Goal: Information Seeking & Learning: Compare options

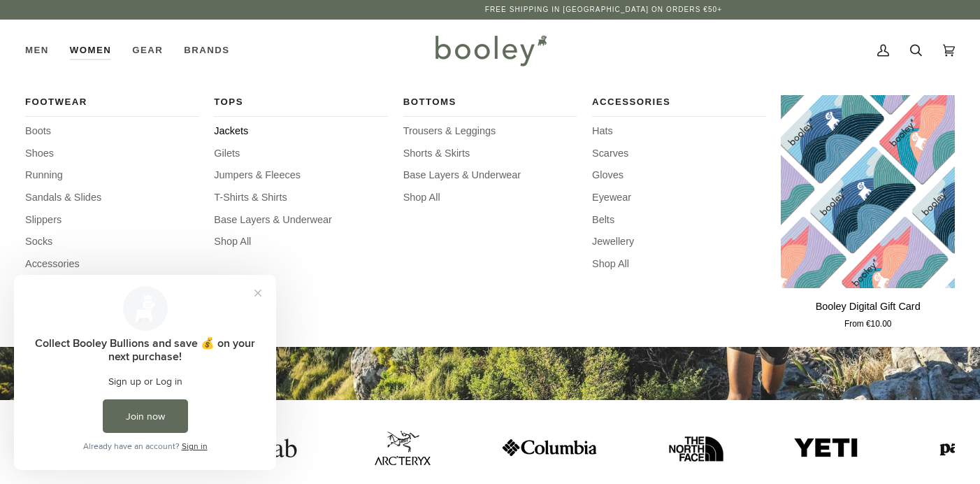
click at [243, 128] on span "Jackets" at bounding box center [301, 131] width 174 height 15
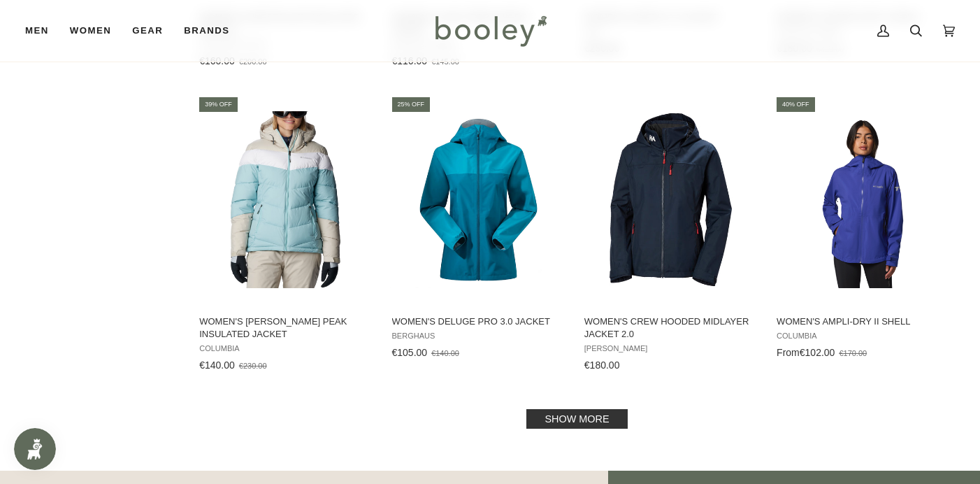
scroll to position [1368, 0]
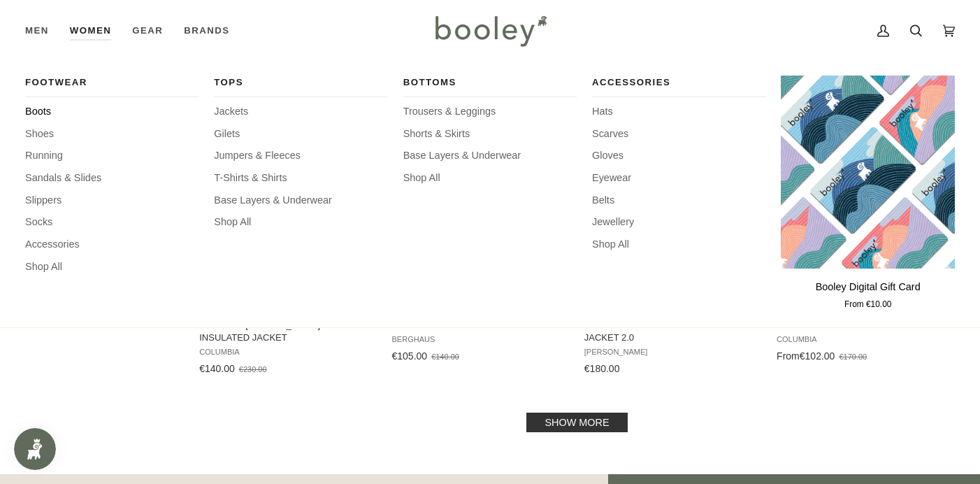
click at [45, 106] on span "Boots" at bounding box center [112, 111] width 174 height 15
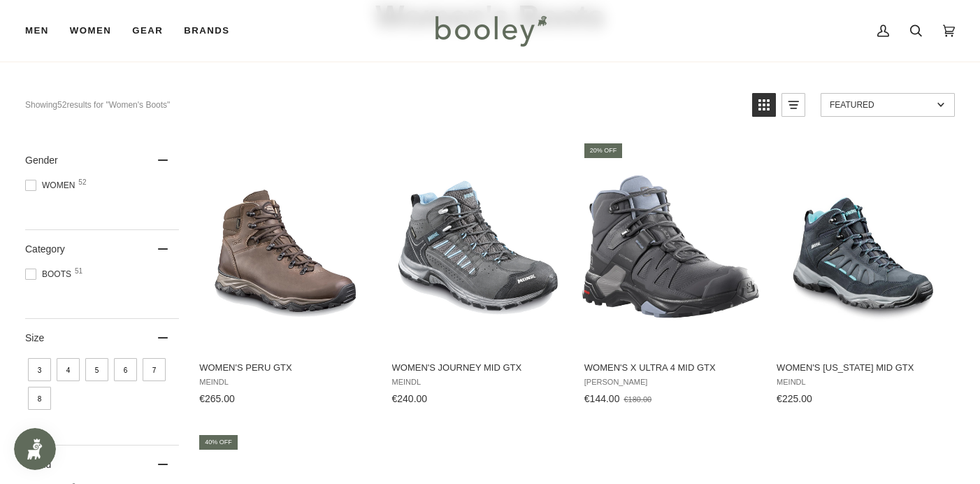
scroll to position [111, 0]
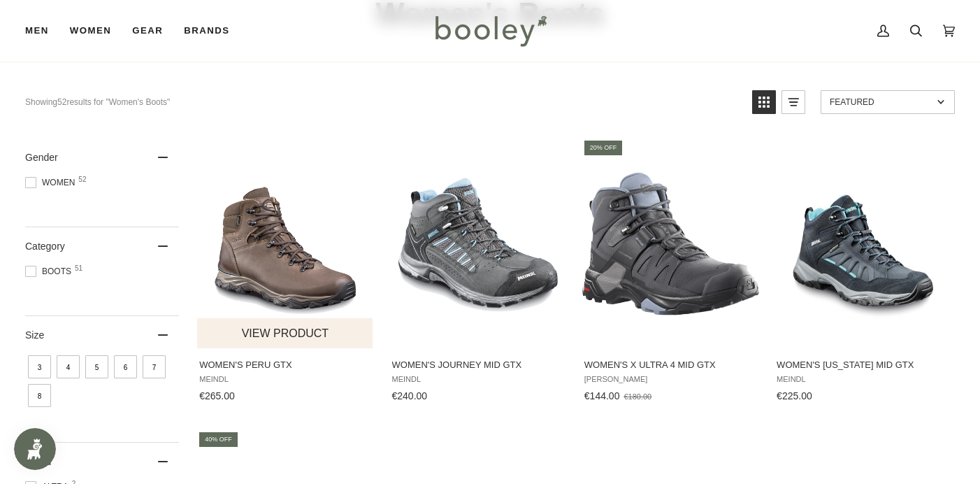
click at [277, 268] on img "Women's Peru GTX" at bounding box center [285, 243] width 177 height 177
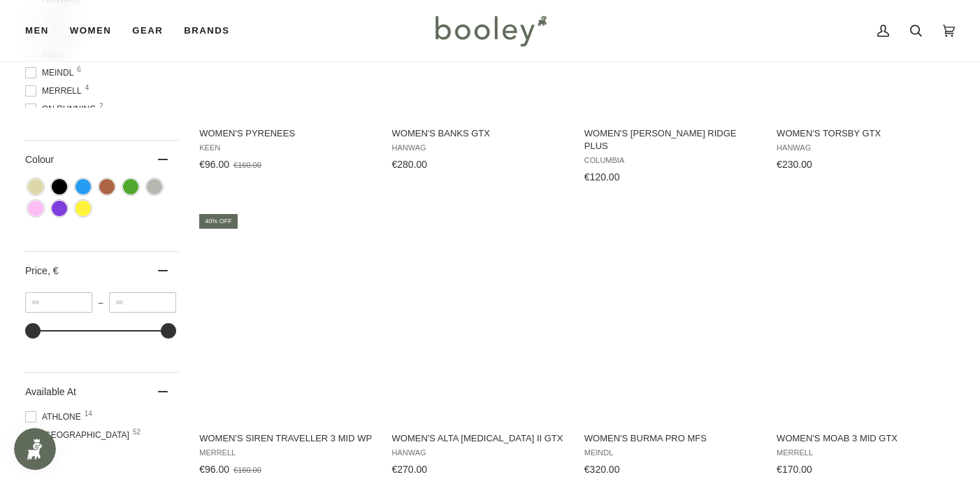
scroll to position [635, 0]
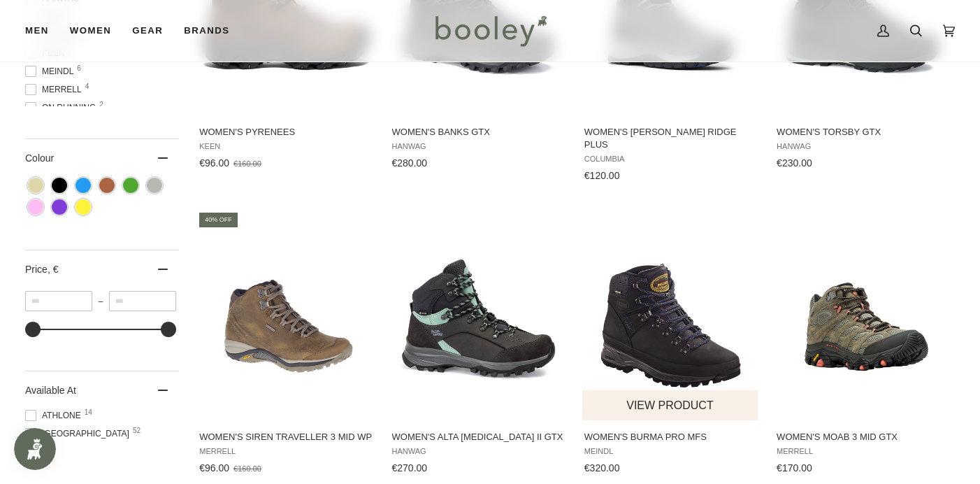
click at [679, 325] on img "Women's Burma PRO MFS" at bounding box center [670, 314] width 177 height 177
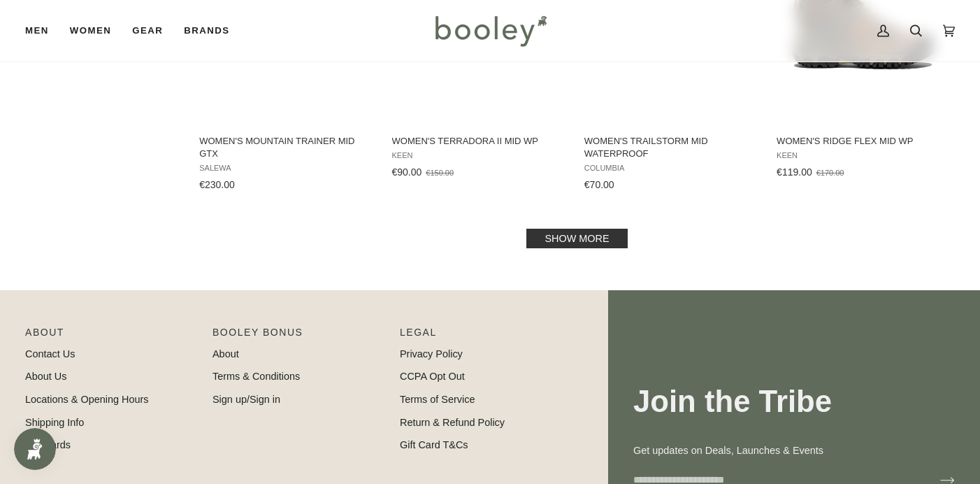
scroll to position [1514, 0]
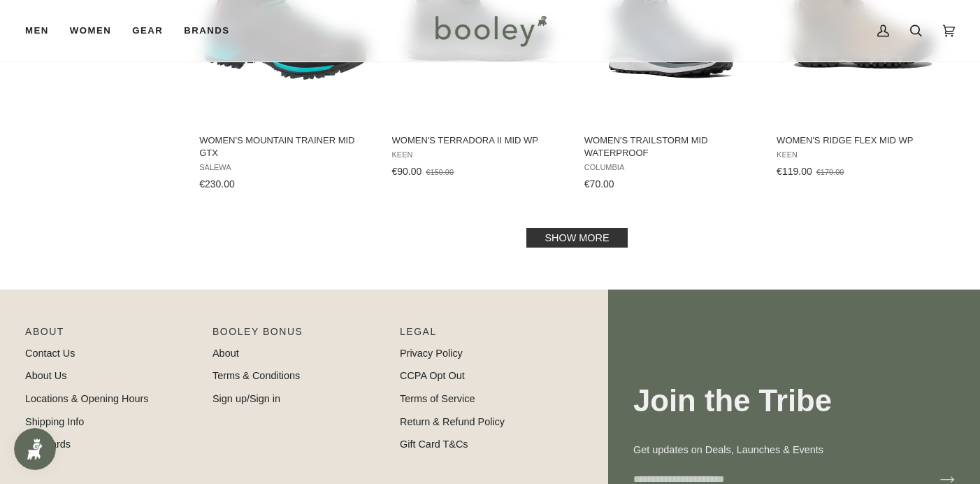
click at [597, 228] on link "Show more" at bounding box center [576, 238] width 101 height 20
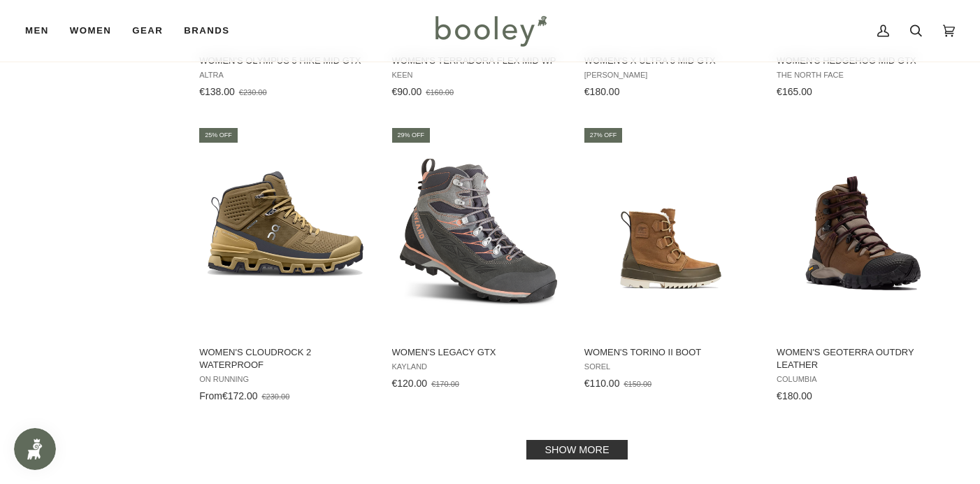
scroll to position [2814, 0]
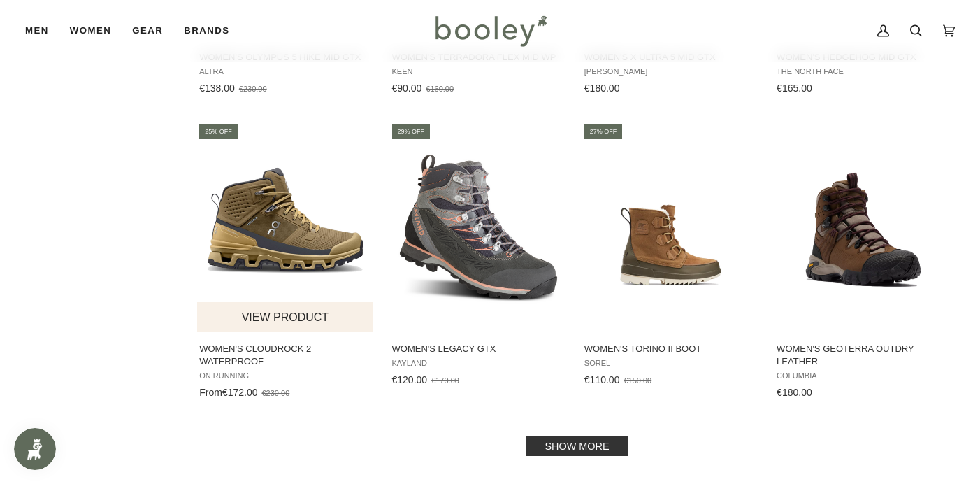
click at [301, 218] on img "Women's Cloudrock 2 Waterproof" at bounding box center [285, 226] width 177 height 177
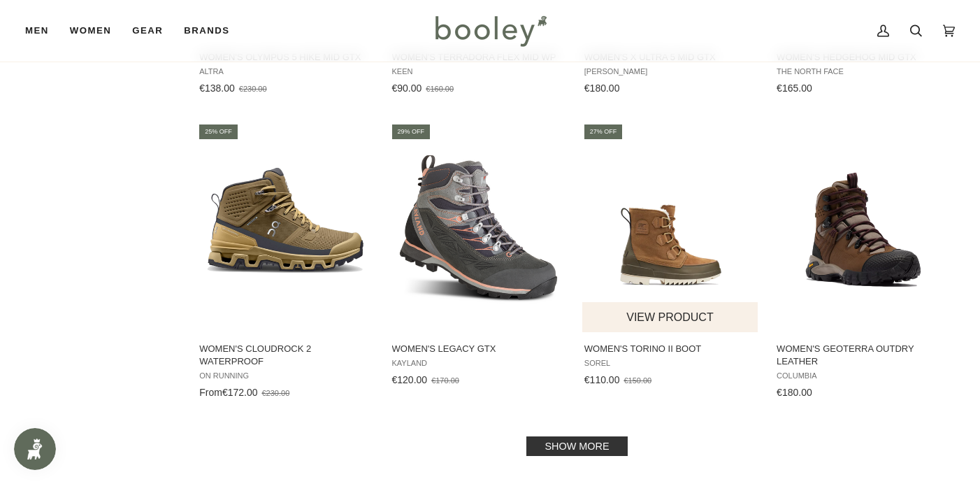
click at [682, 245] on img "Women's Torino II Boot" at bounding box center [670, 226] width 177 height 177
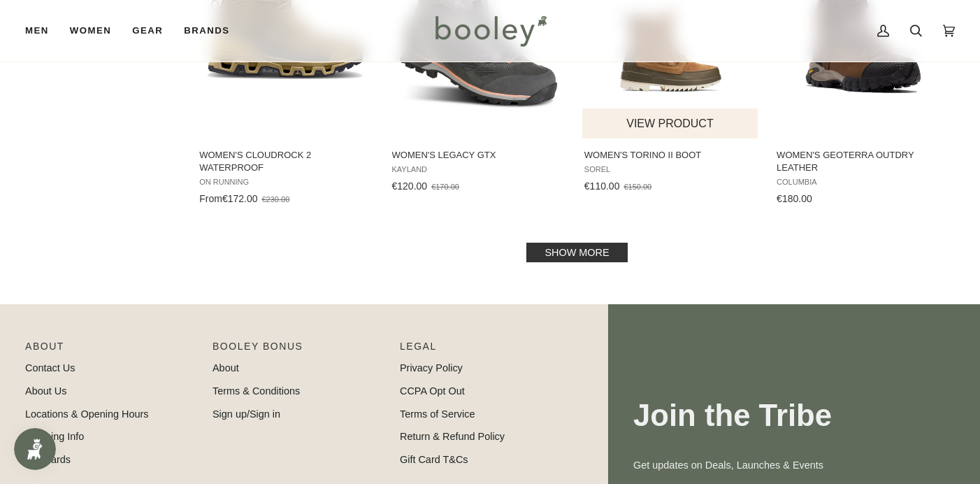
scroll to position [3013, 0]
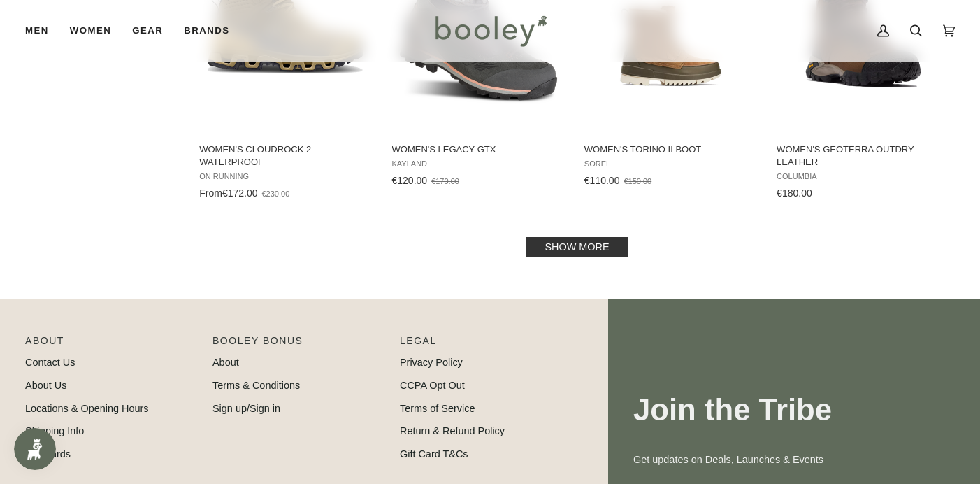
click at [602, 237] on link "Show more" at bounding box center [576, 247] width 101 height 20
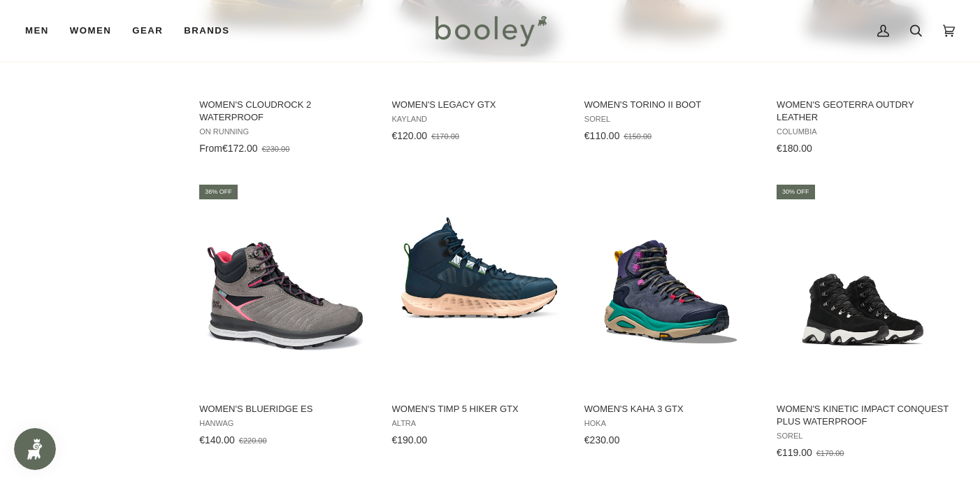
scroll to position [3069, 0]
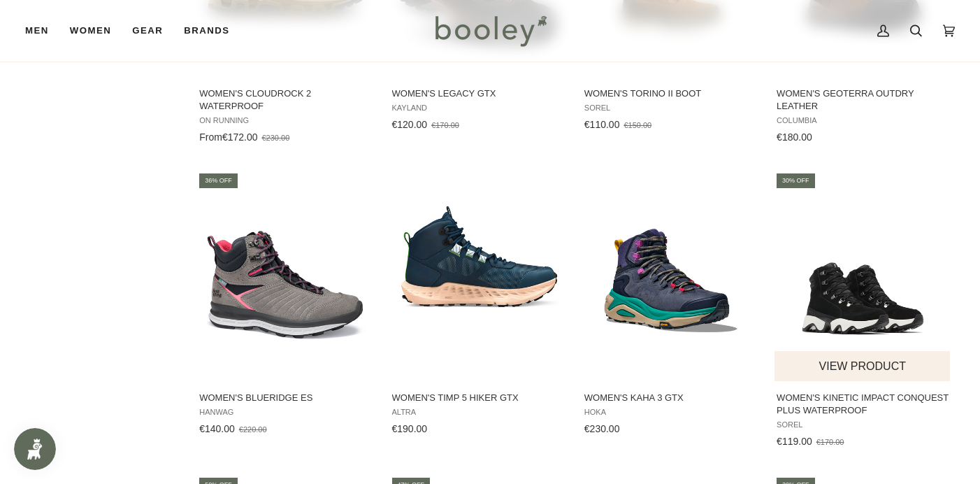
click at [852, 296] on img "Women's Kinetic Impact Conquest Plus Waterproof" at bounding box center [862, 276] width 177 height 177
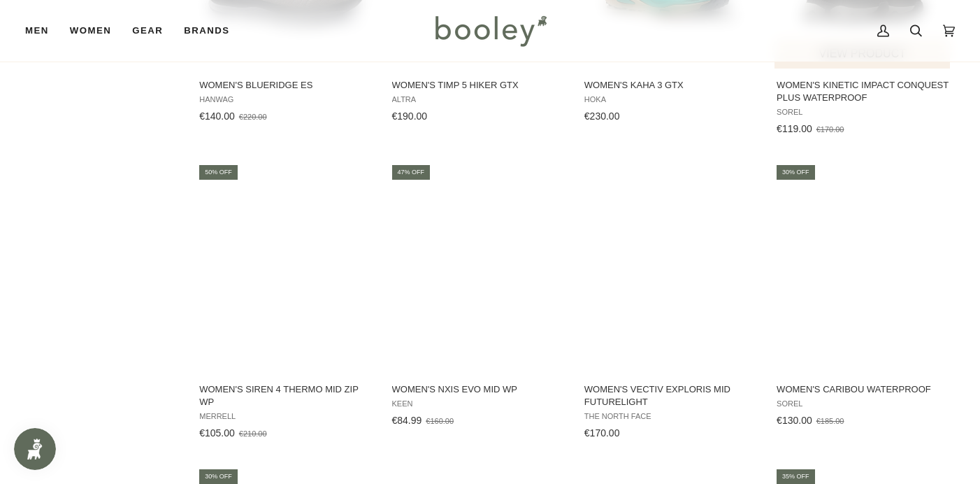
scroll to position [3390, 0]
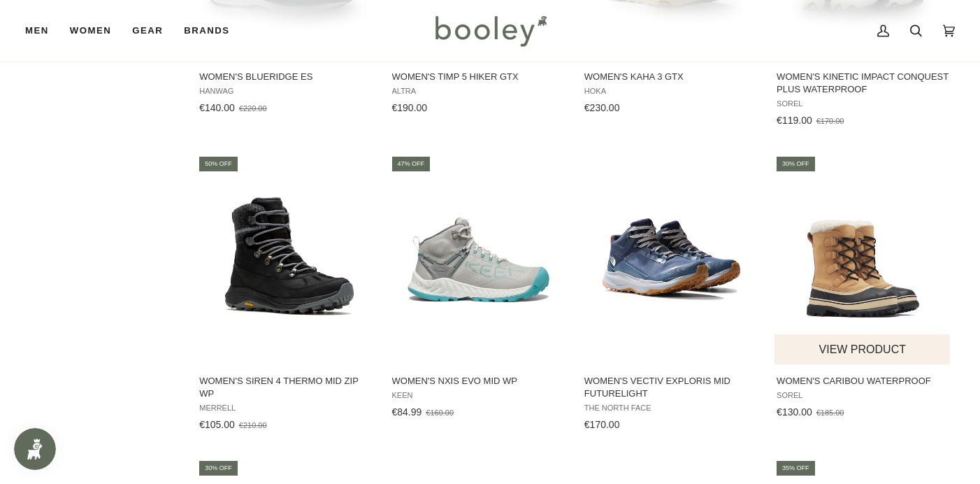
click at [865, 273] on img "Women's Caribou Waterproof" at bounding box center [862, 259] width 177 height 177
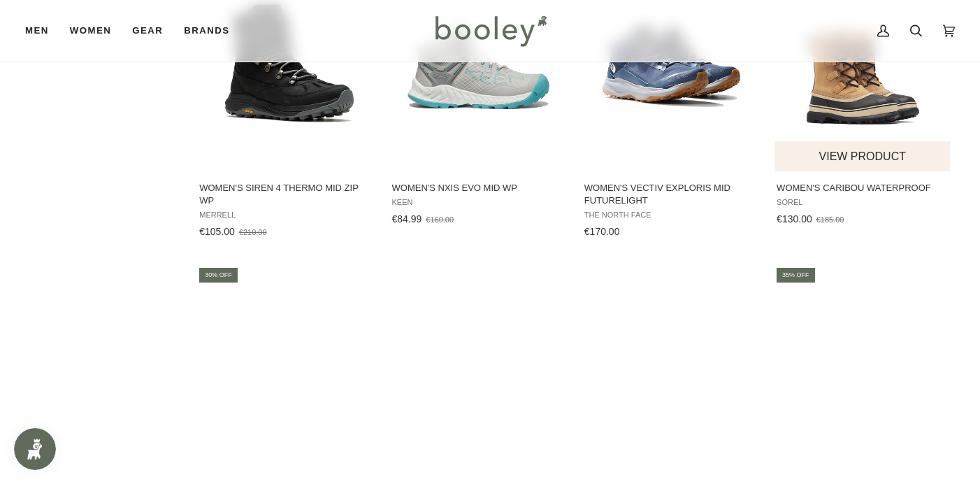
scroll to position [3638, 0]
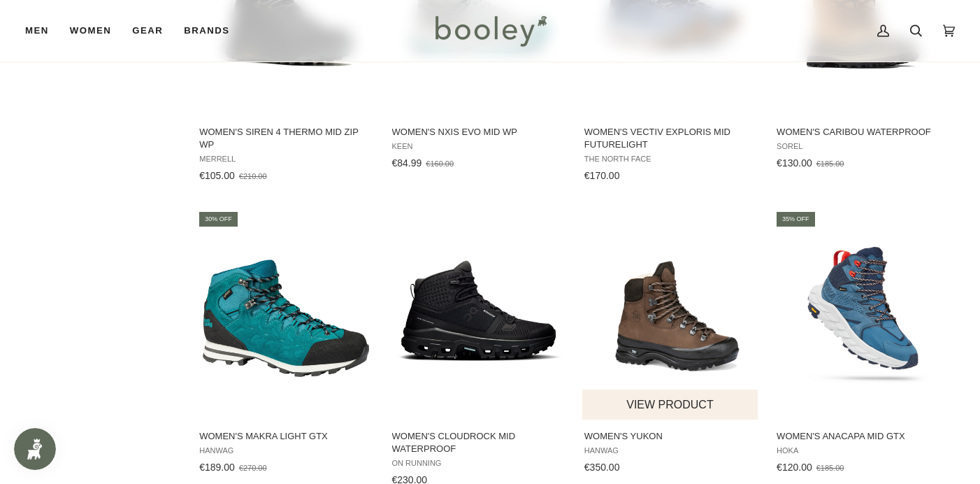
click at [667, 317] on img "Women's Yukon" at bounding box center [670, 314] width 177 height 177
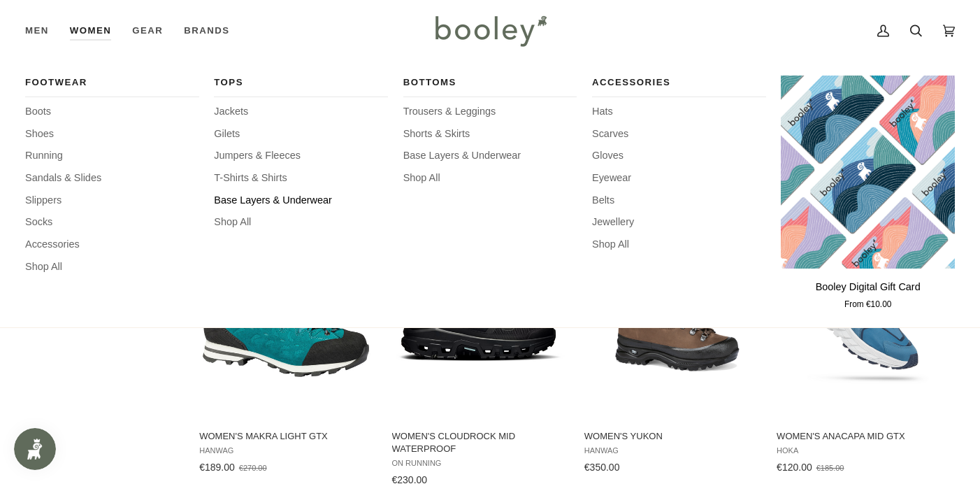
click at [287, 196] on span "Base Layers & Underwear" at bounding box center [301, 200] width 174 height 15
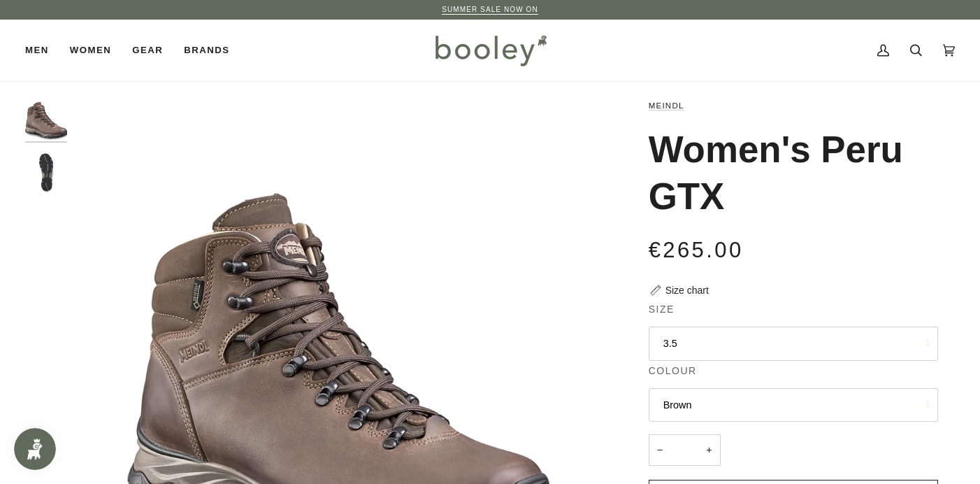
click at [684, 337] on button "3.5" at bounding box center [793, 343] width 289 height 34
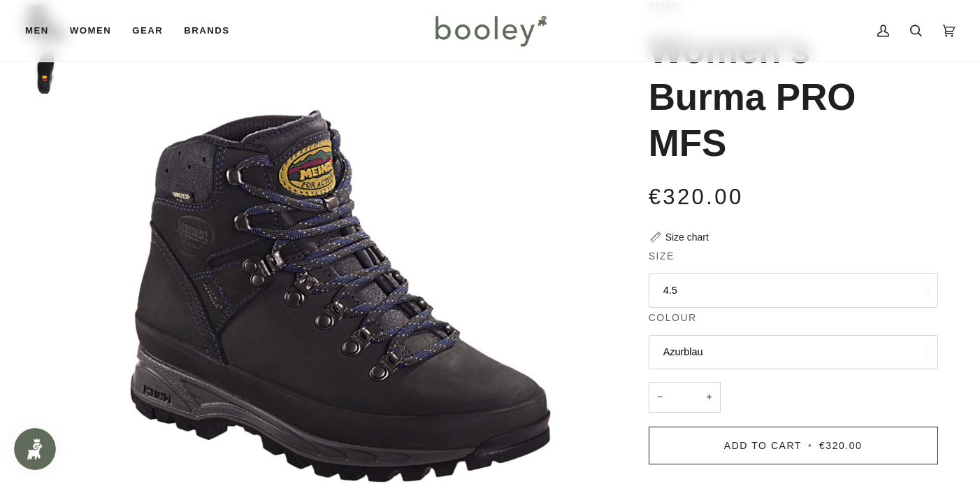
scroll to position [156, 0]
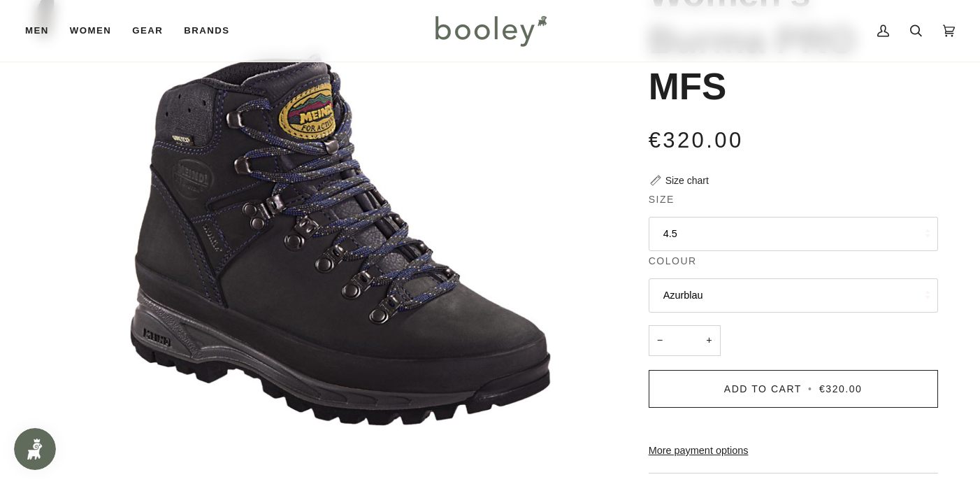
click at [672, 231] on button "4.5" at bounding box center [793, 234] width 289 height 34
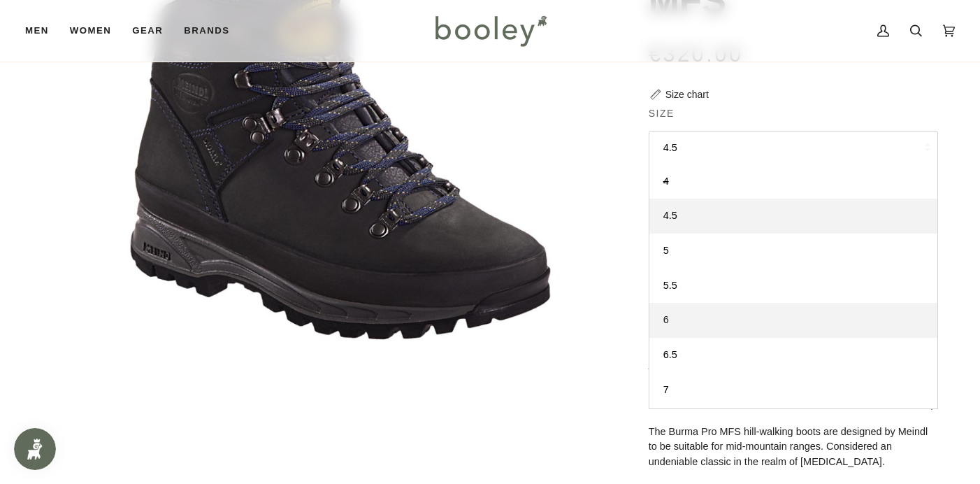
scroll to position [299, 0]
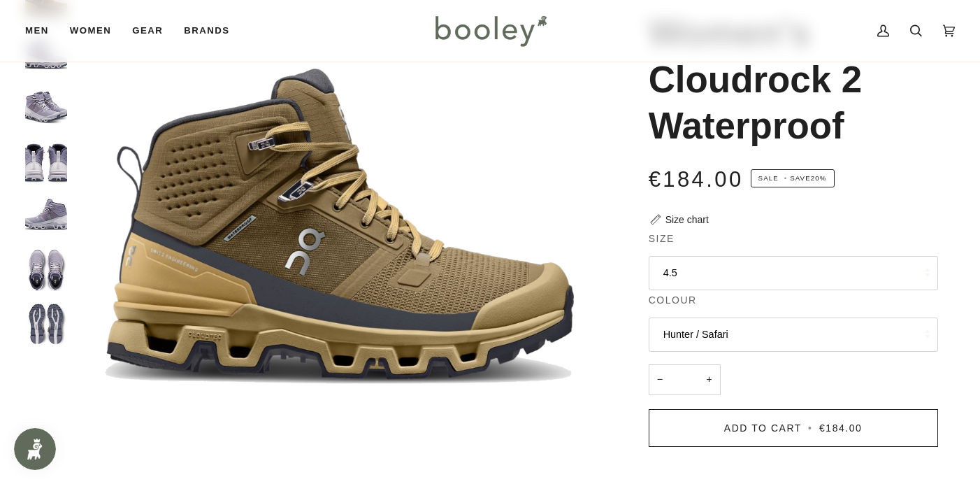
scroll to position [122, 0]
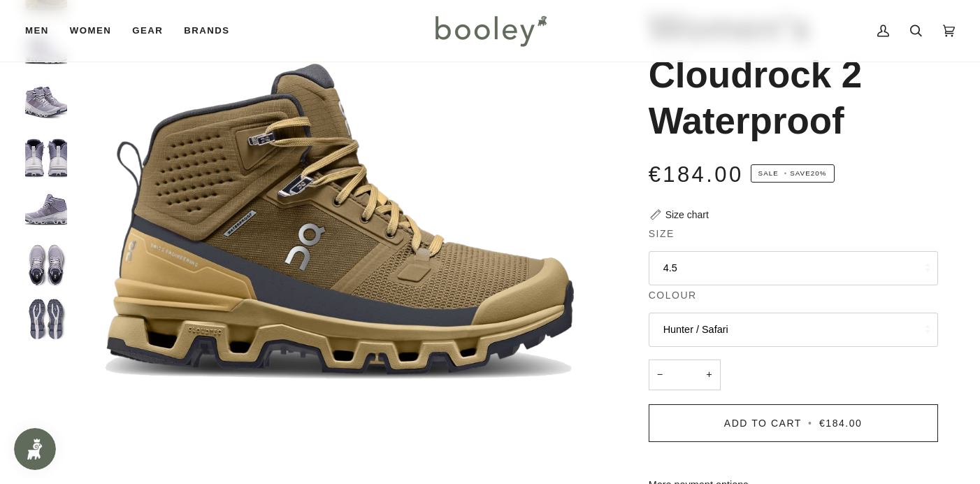
click at [677, 261] on button "4.5" at bounding box center [793, 268] width 289 height 34
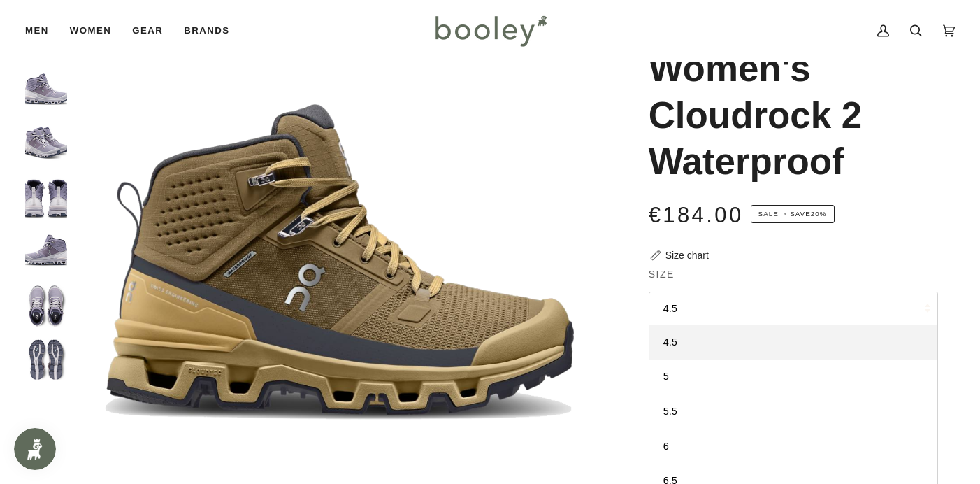
scroll to position [79, 0]
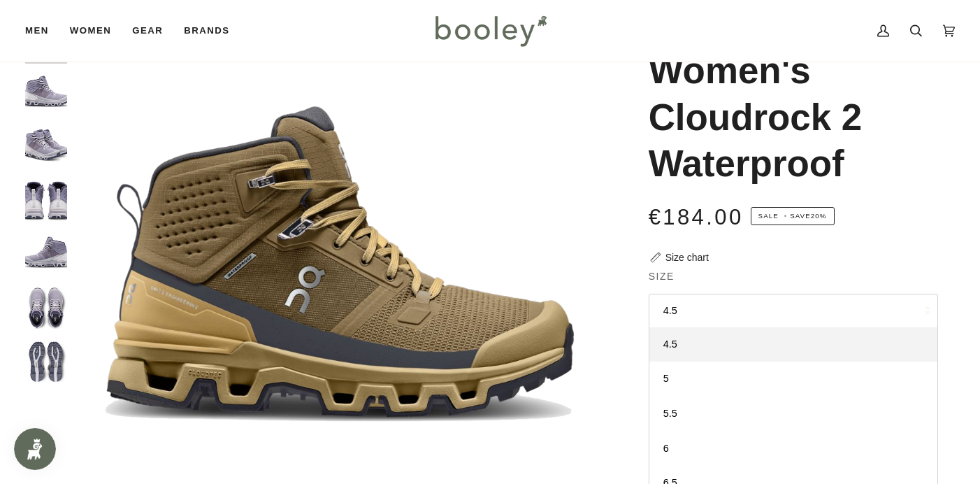
click at [53, 92] on img "On Women's Cloudrock 2 Waterproof Shark / Fade - Booley Galway" at bounding box center [46, 93] width 42 height 42
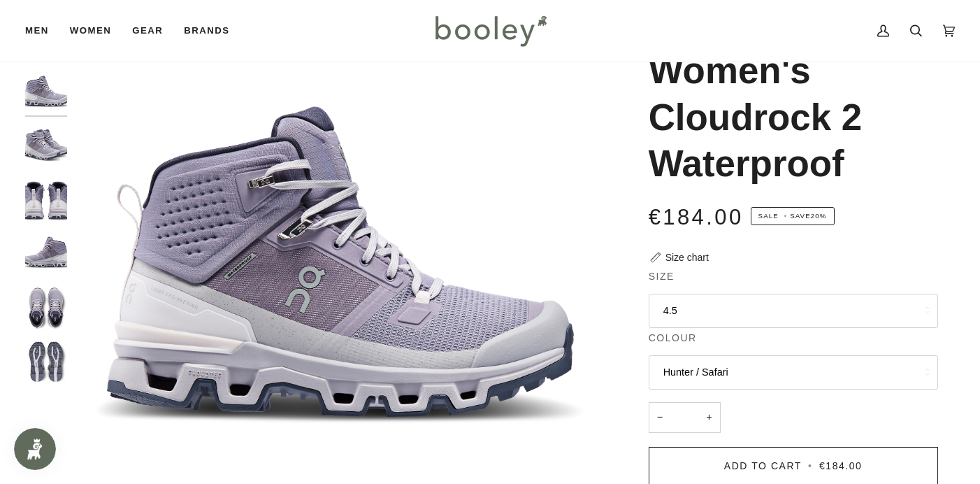
click at [693, 303] on button "4.5" at bounding box center [793, 311] width 289 height 34
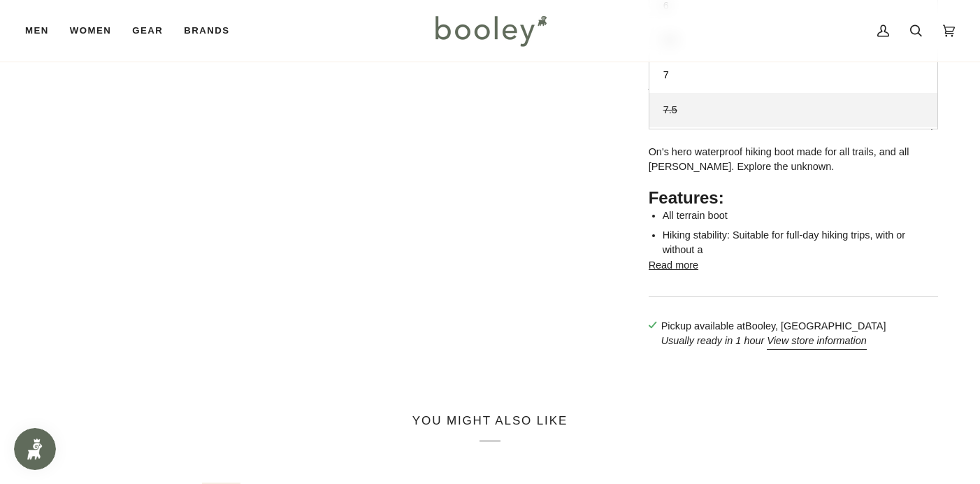
scroll to position [529, 0]
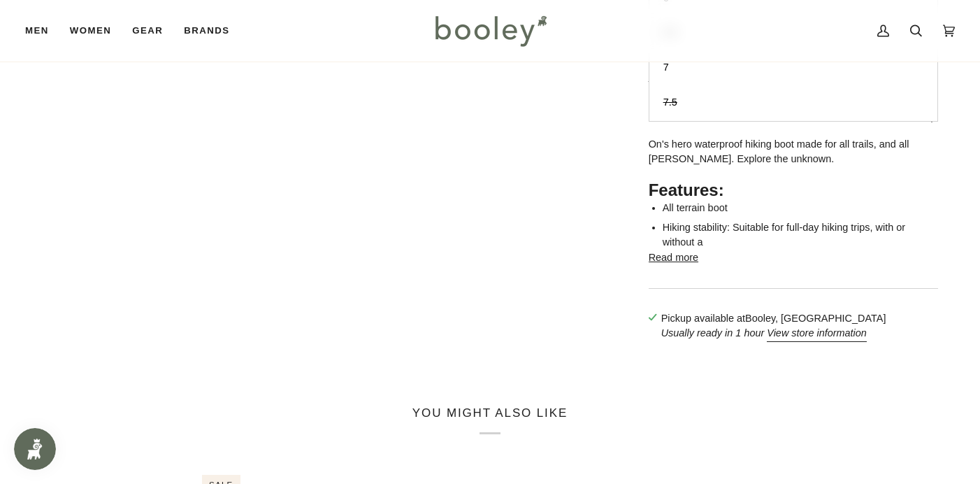
click at [690, 266] on button "Read more" at bounding box center [674, 257] width 50 height 15
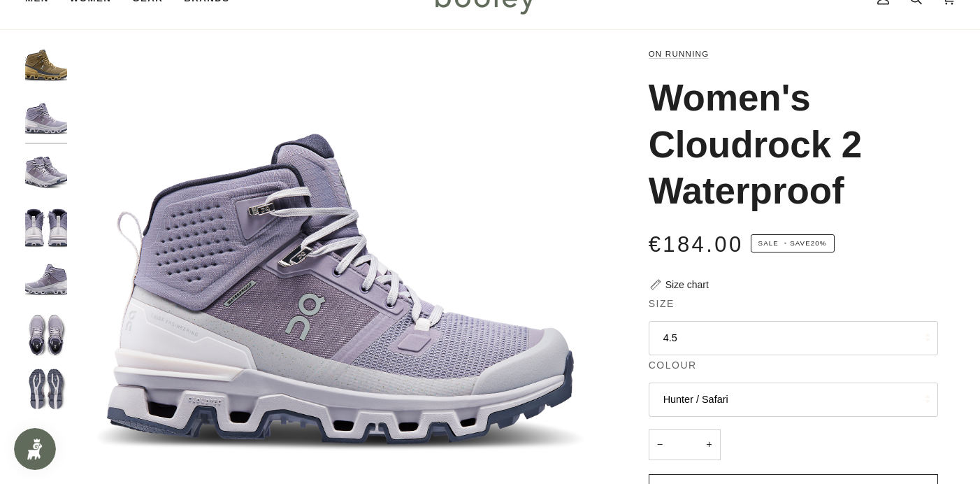
scroll to position [-6, 0]
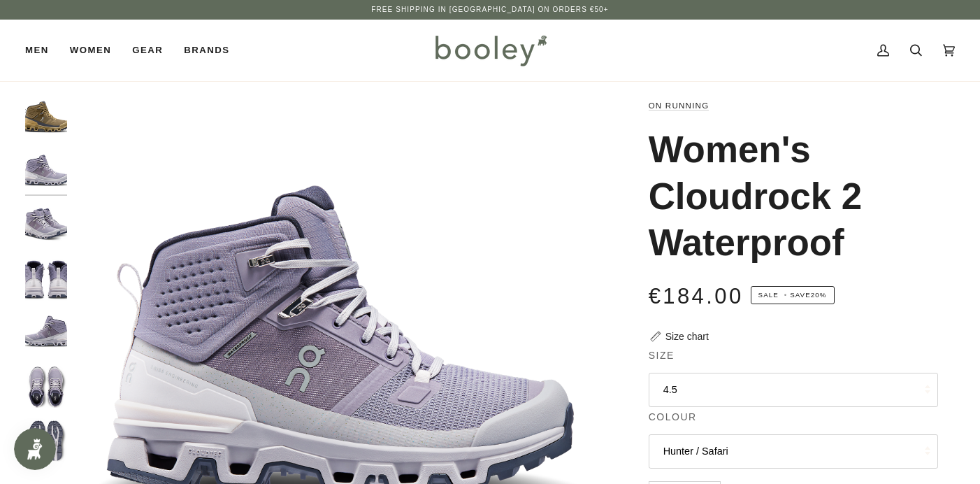
click at [54, 124] on img "On Women's Cloudrock 2 Waterproof Hunter / Safari - Booley Galway" at bounding box center [46, 119] width 42 height 42
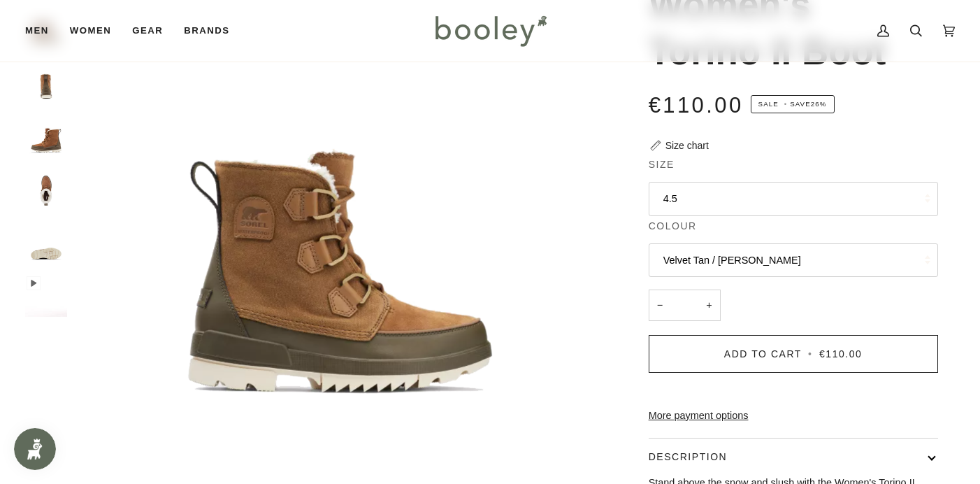
click at [678, 195] on button "4.5" at bounding box center [793, 199] width 289 height 34
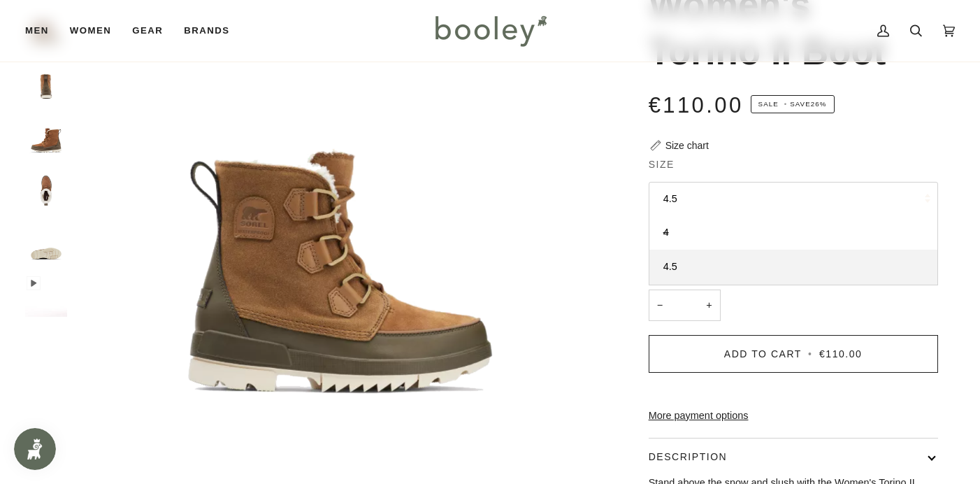
scroll to position [143, 0]
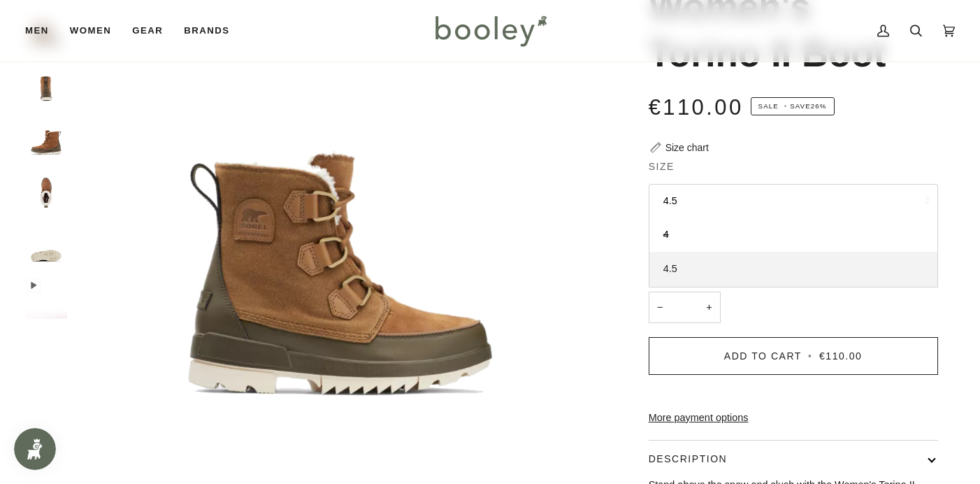
click at [681, 268] on link "4.5" at bounding box center [793, 269] width 288 height 35
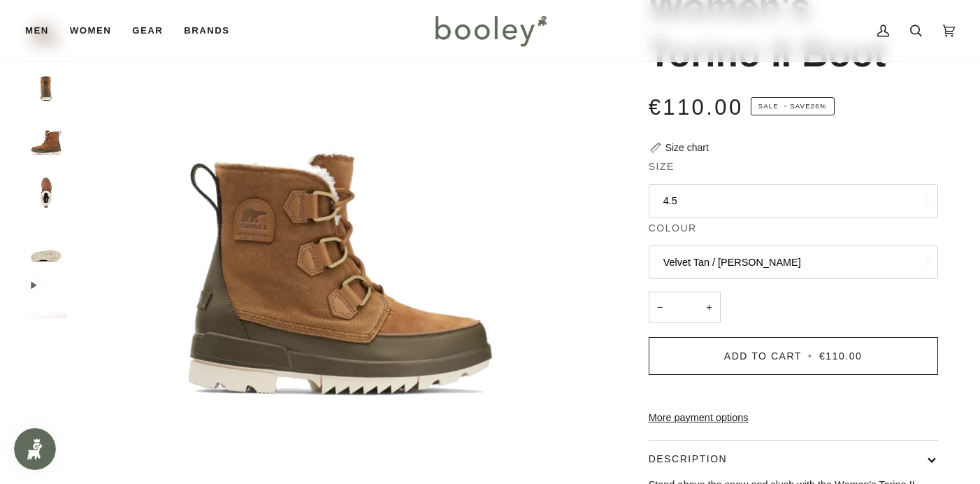
click at [688, 196] on button "4.5" at bounding box center [793, 201] width 289 height 34
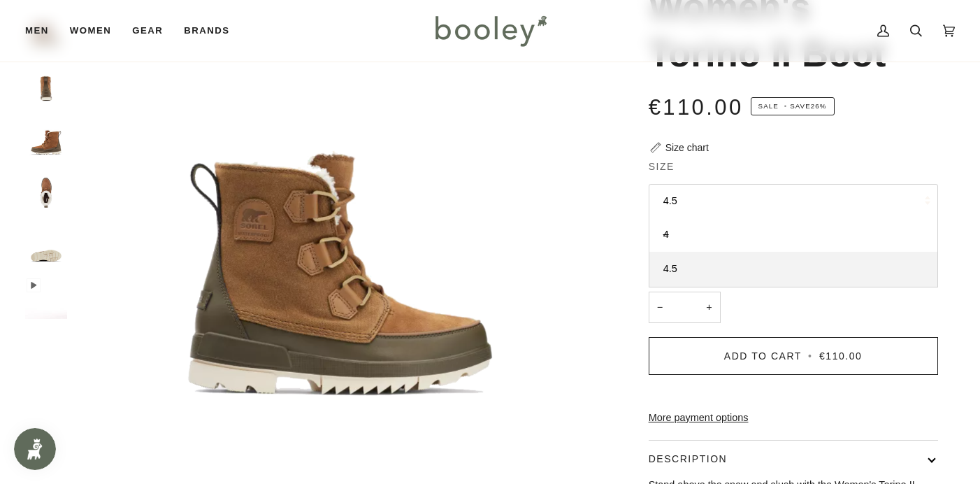
click at [718, 204] on button "4.5" at bounding box center [793, 201] width 289 height 34
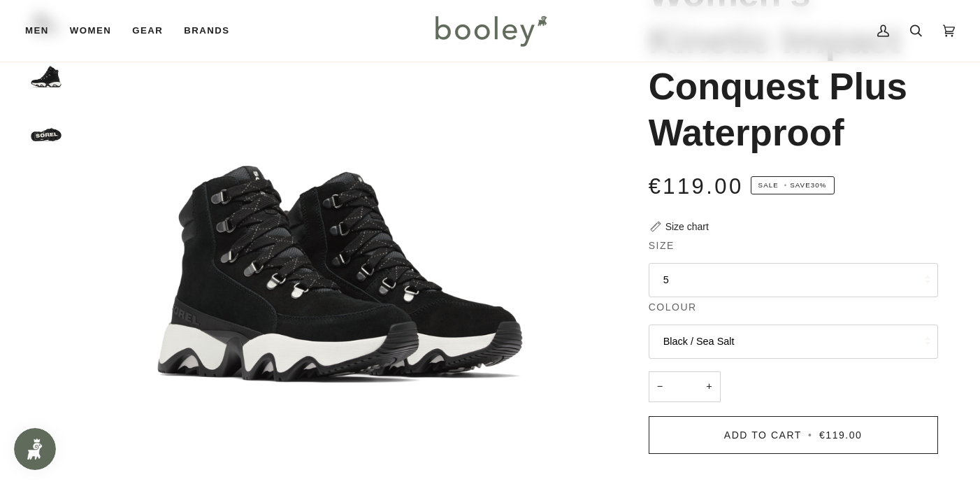
scroll to position [162, 0]
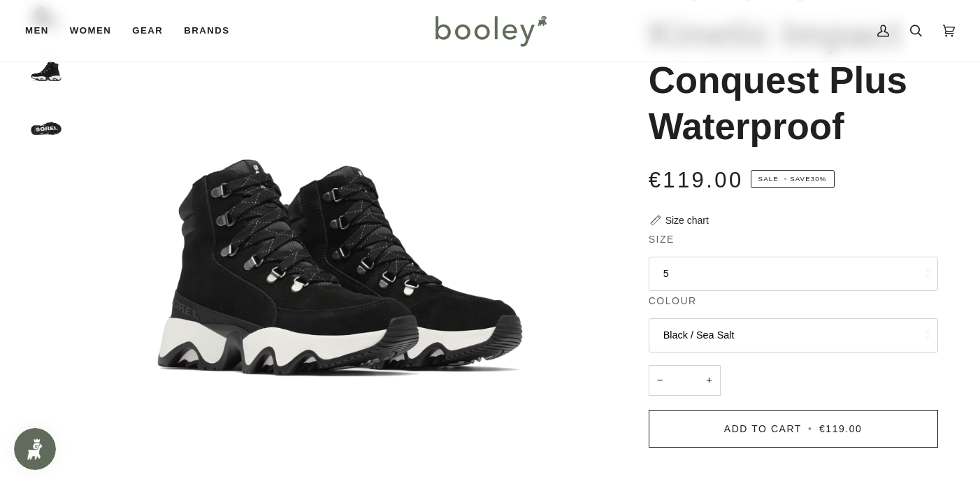
click at [680, 272] on button "5" at bounding box center [793, 273] width 289 height 34
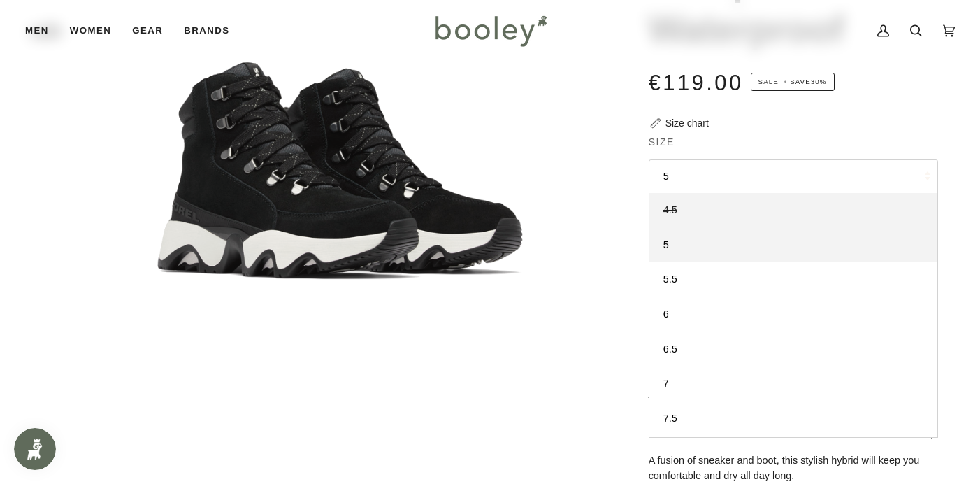
scroll to position [265, 0]
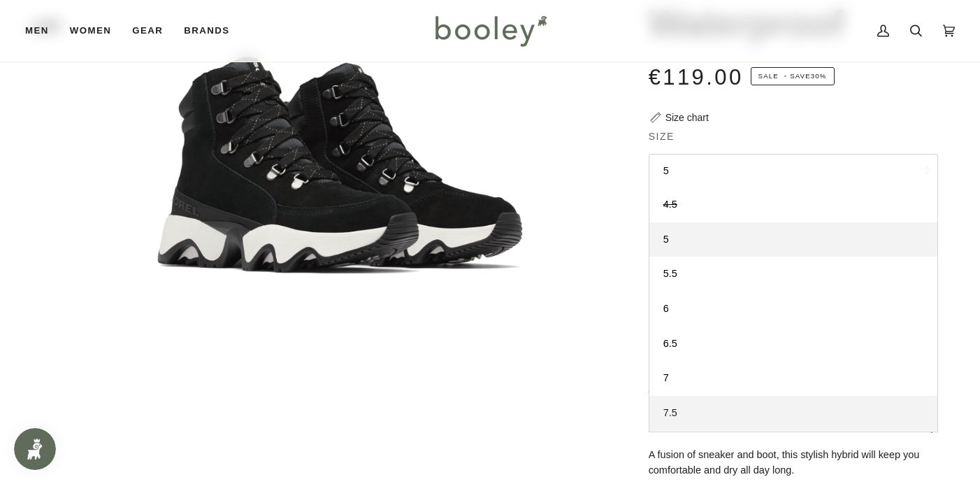
click at [674, 409] on span "7.5" at bounding box center [670, 412] width 14 height 11
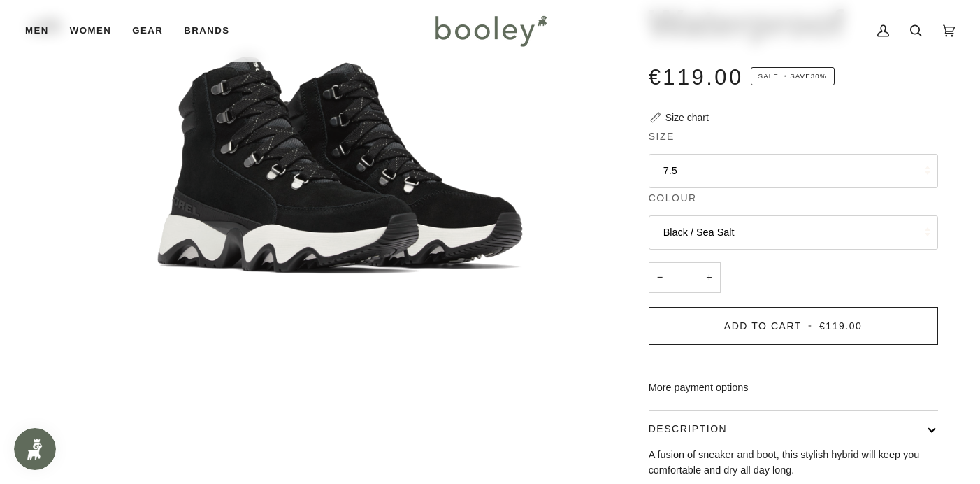
click at [623, 447] on div "Sorel Women's Kinetic Impact Conquest Plus Waterproof €119.00 Sale • Save 30% S…" at bounding box center [780, 258] width 314 height 851
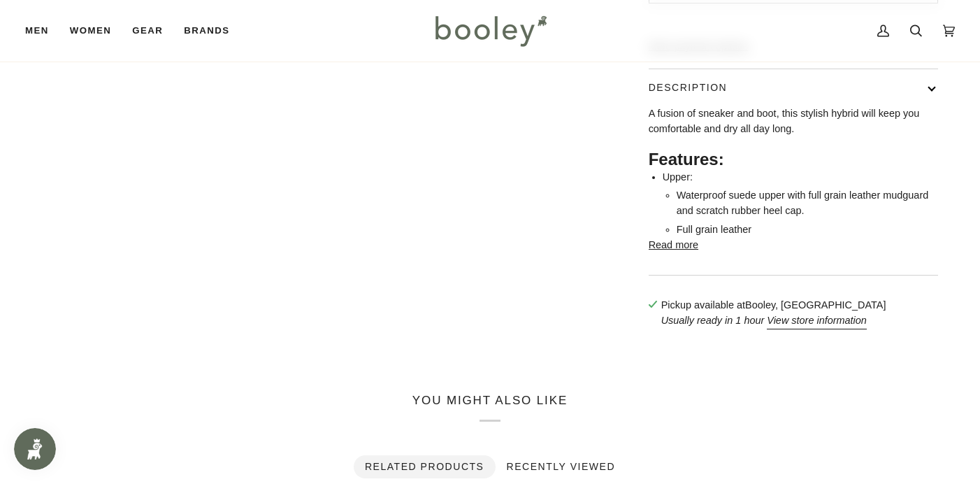
scroll to position [636, 0]
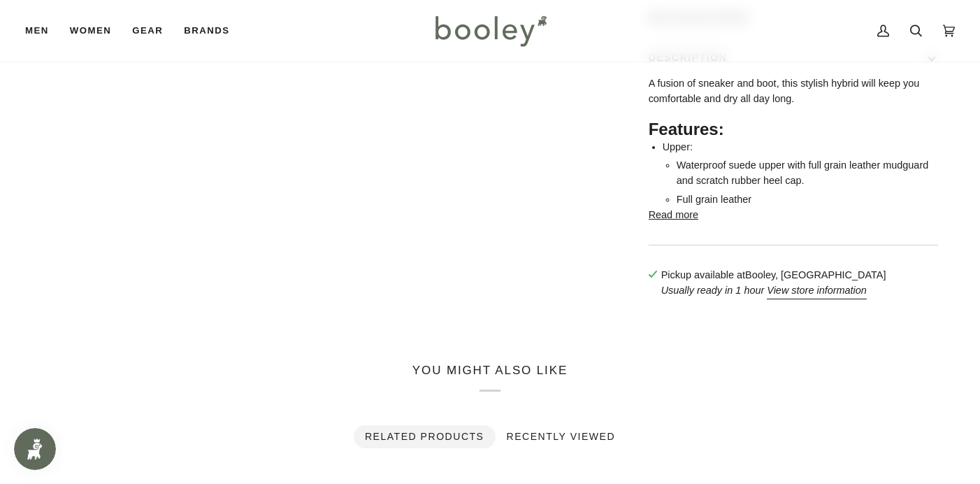
click at [692, 223] on button "Read more" at bounding box center [674, 215] width 50 height 15
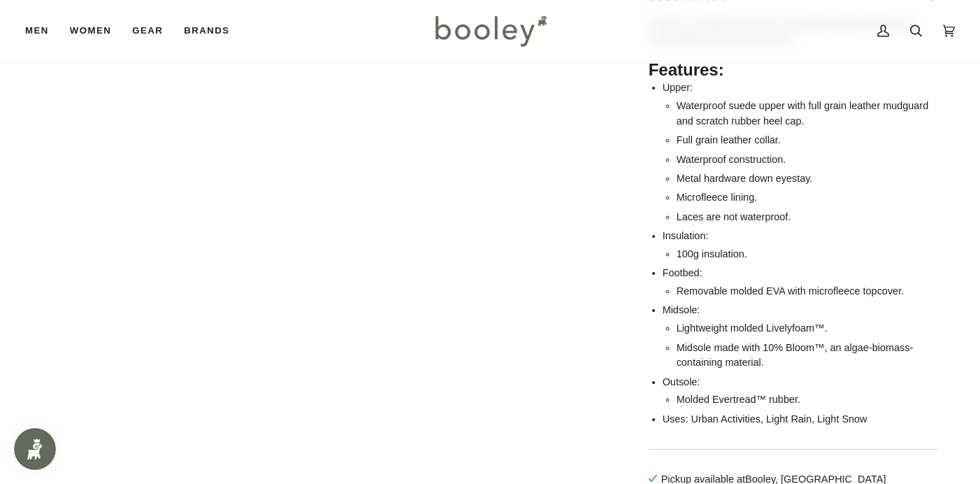
scroll to position [704, 0]
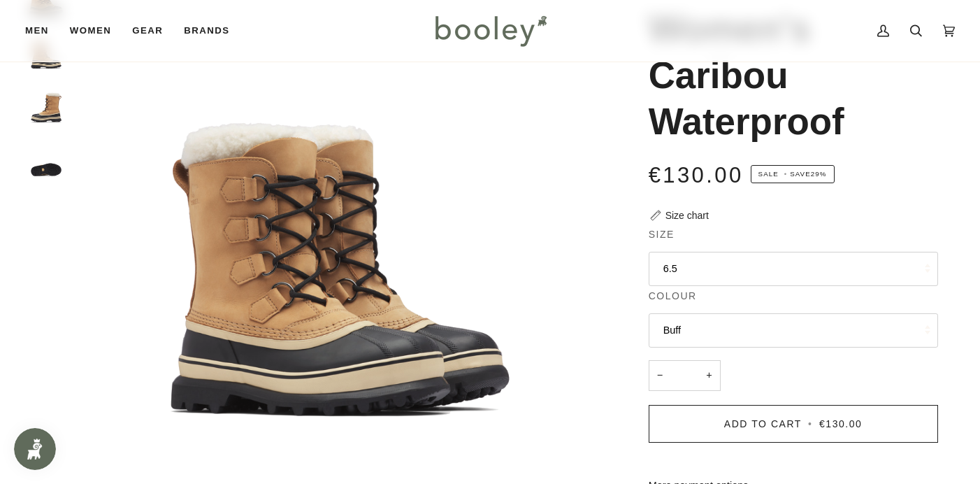
scroll to position [126, 0]
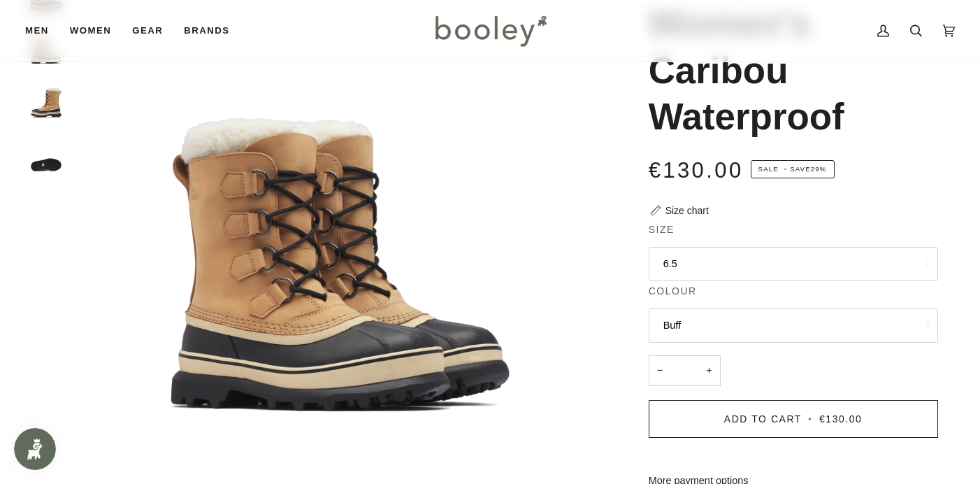
click at [677, 256] on button "6.5" at bounding box center [793, 264] width 289 height 34
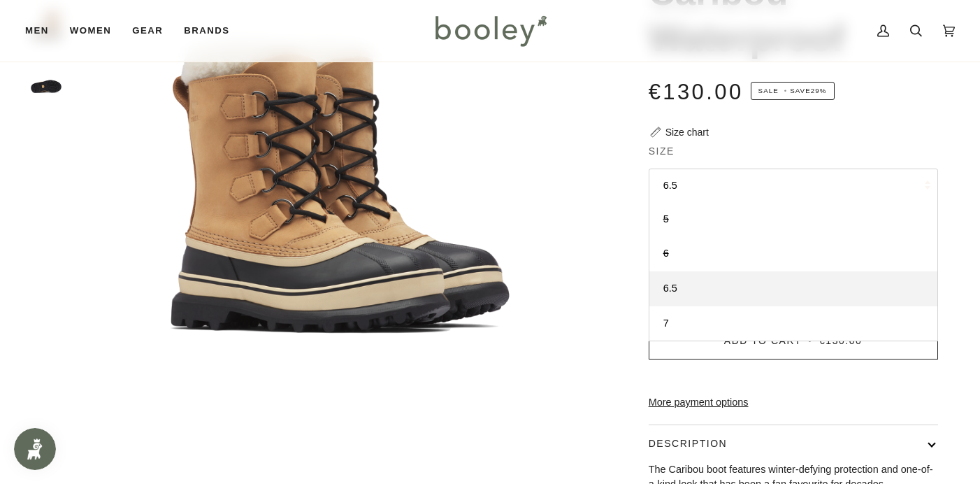
scroll to position [210, 0]
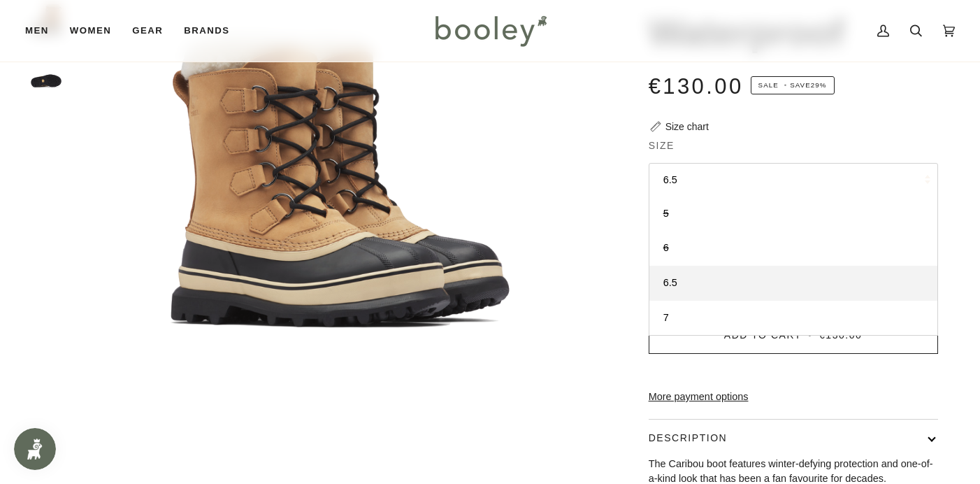
click at [608, 126] on div "Sorel Women's Caribou Waterproof €130.00 Sale • Save 29% Size chart Size 6.5 5" at bounding box center [780, 281] width 349 height 786
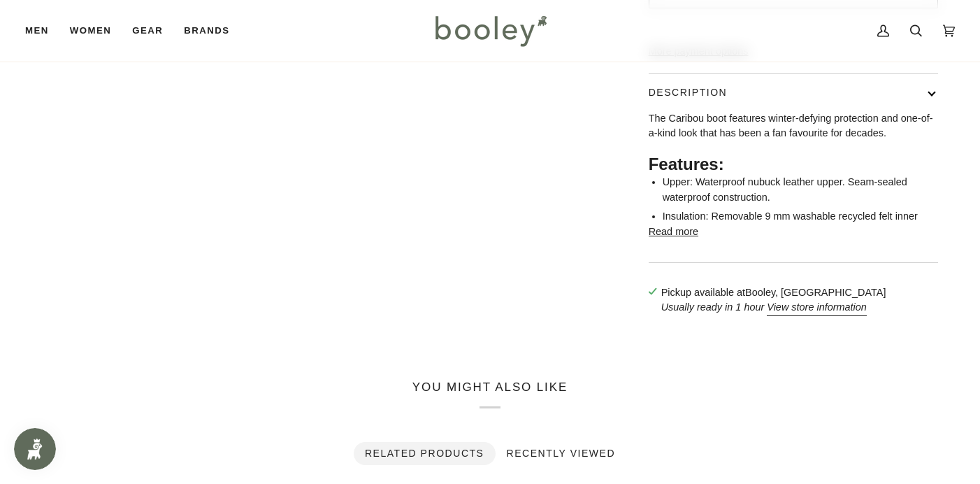
scroll to position [566, 0]
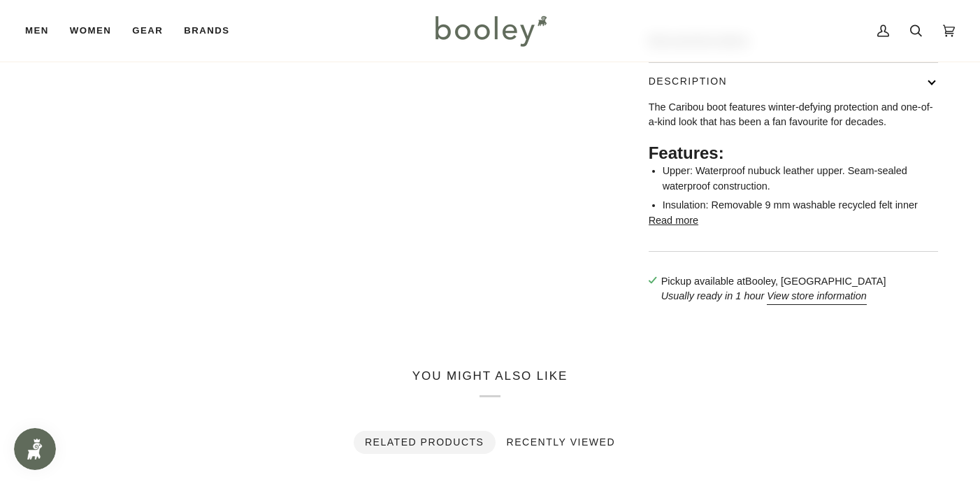
click at [686, 229] on button "Read more" at bounding box center [674, 220] width 50 height 15
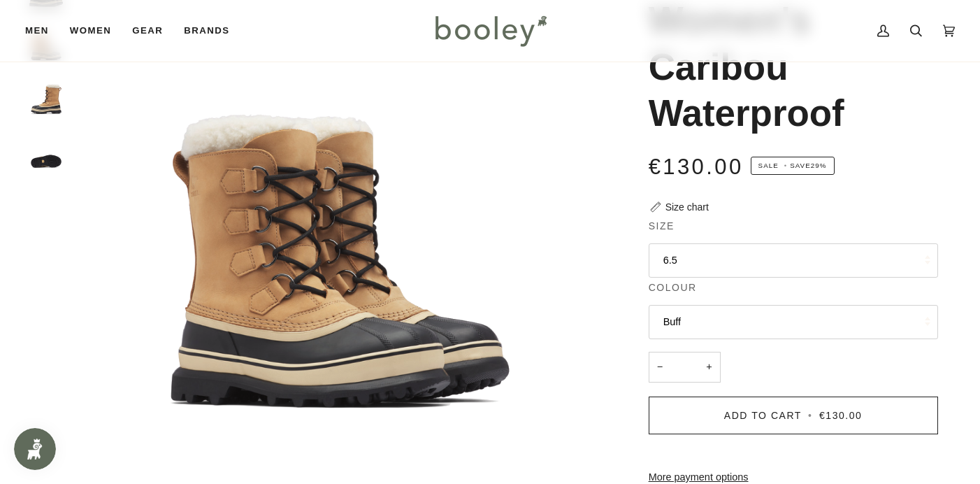
scroll to position [83, 0]
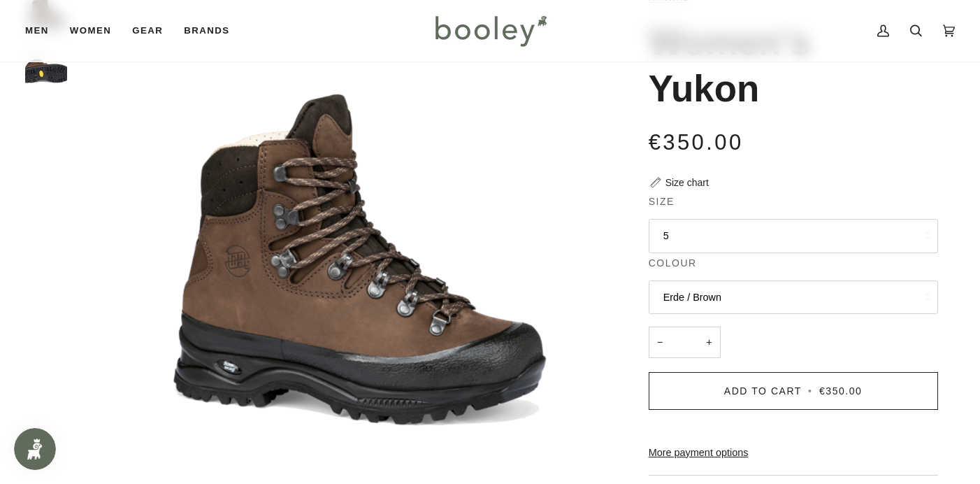
scroll to position [109, 0]
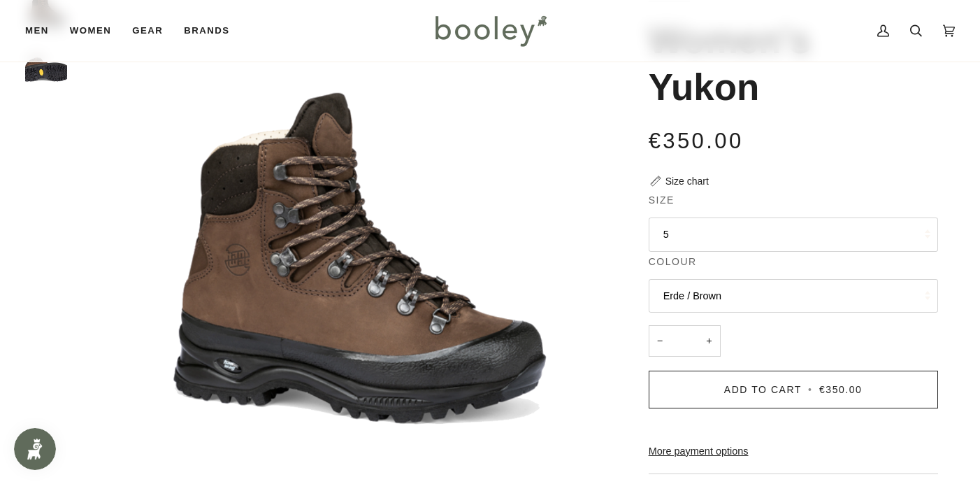
click at [666, 230] on button "5" at bounding box center [793, 234] width 289 height 34
click at [557, 222] on img "Women's Yukon" at bounding box center [340, 255] width 532 height 532
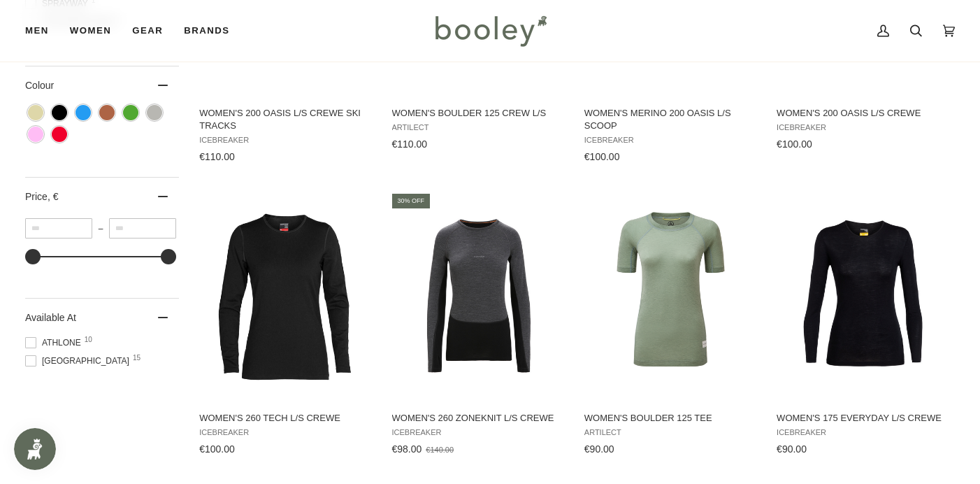
scroll to position [668, 0]
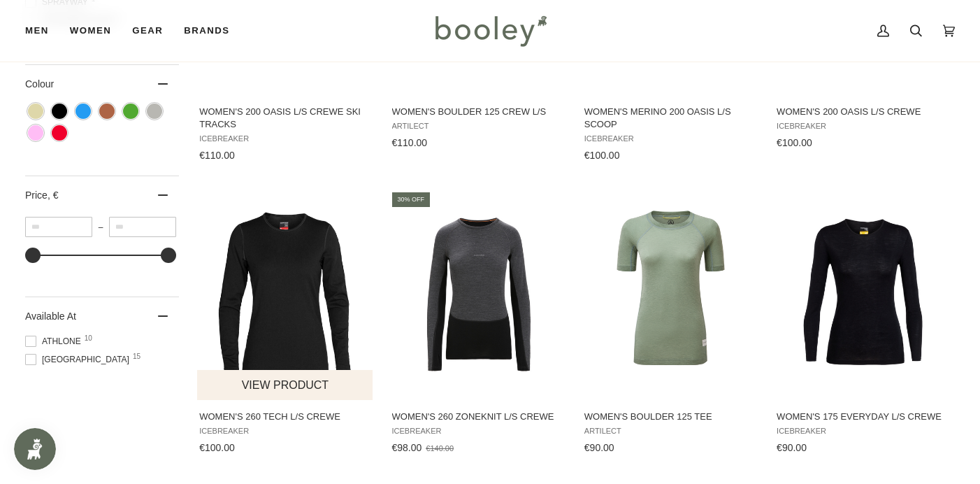
click at [299, 319] on img "Women's 260 Tech L/S Crewe" at bounding box center [285, 294] width 177 height 177
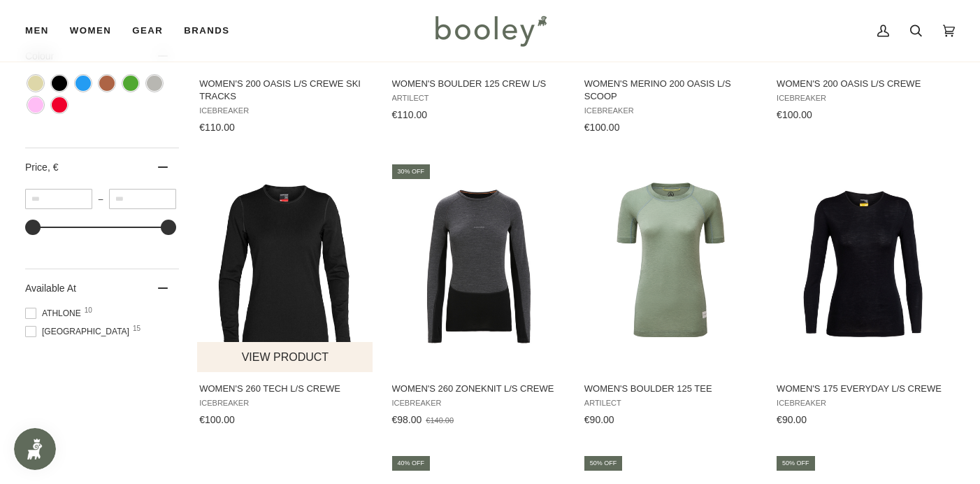
scroll to position [695, 0]
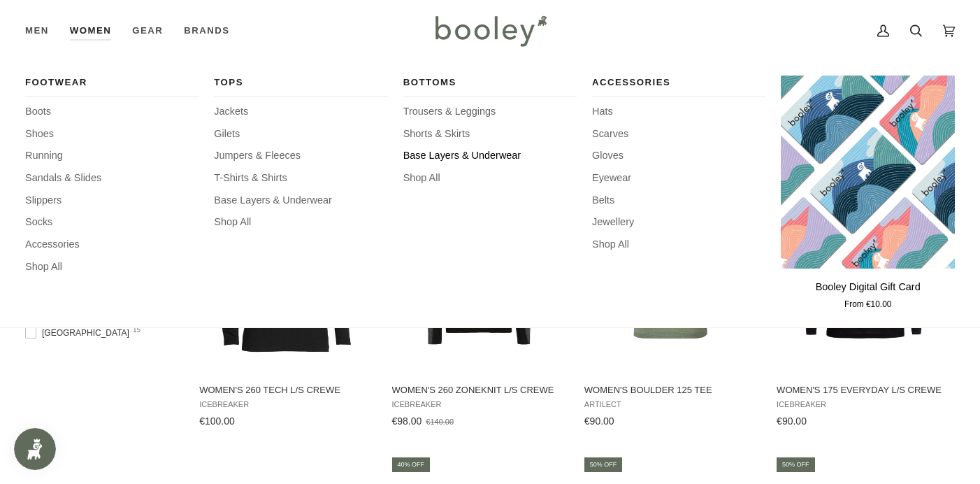
click at [454, 153] on span "Base Layers & Underwear" at bounding box center [490, 155] width 174 height 15
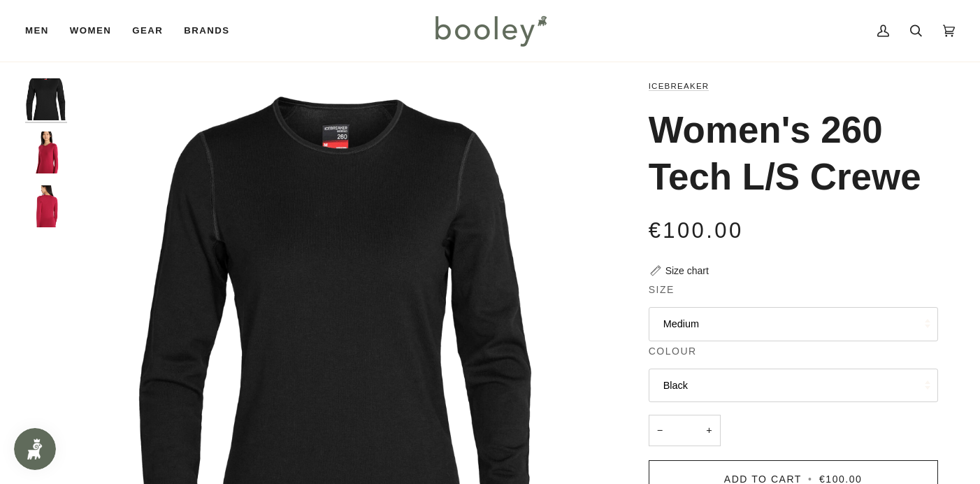
scroll to position [-2, 0]
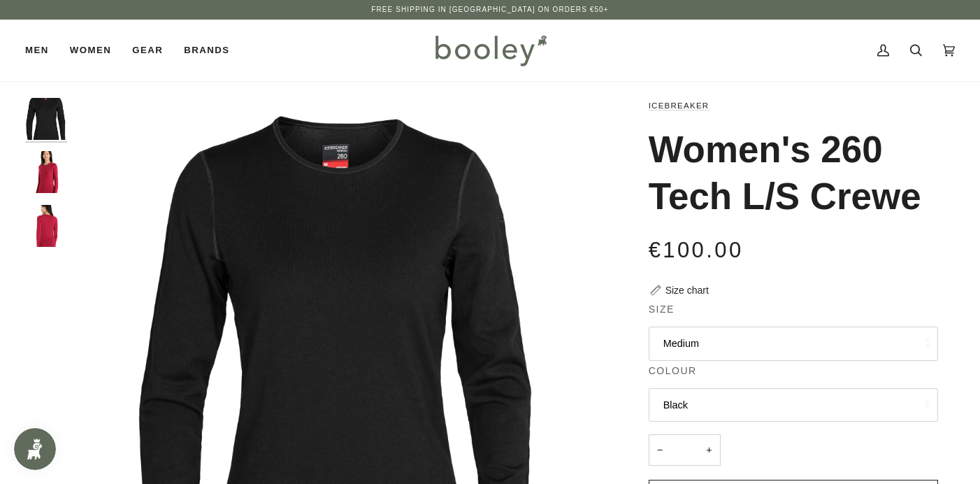
click at [50, 171] on img "Women's 260 Tech Top L/S Crewe Cherry - Booley Galway" at bounding box center [46, 172] width 42 height 42
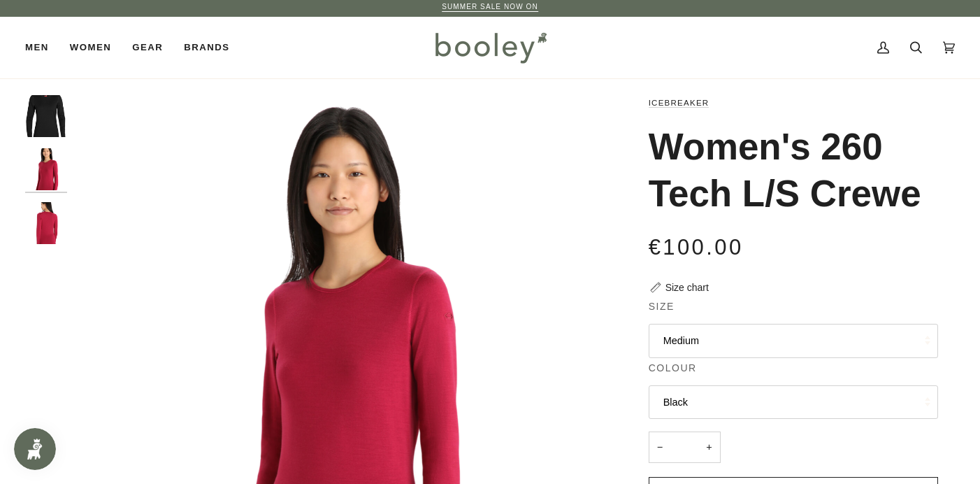
scroll to position [-1, 0]
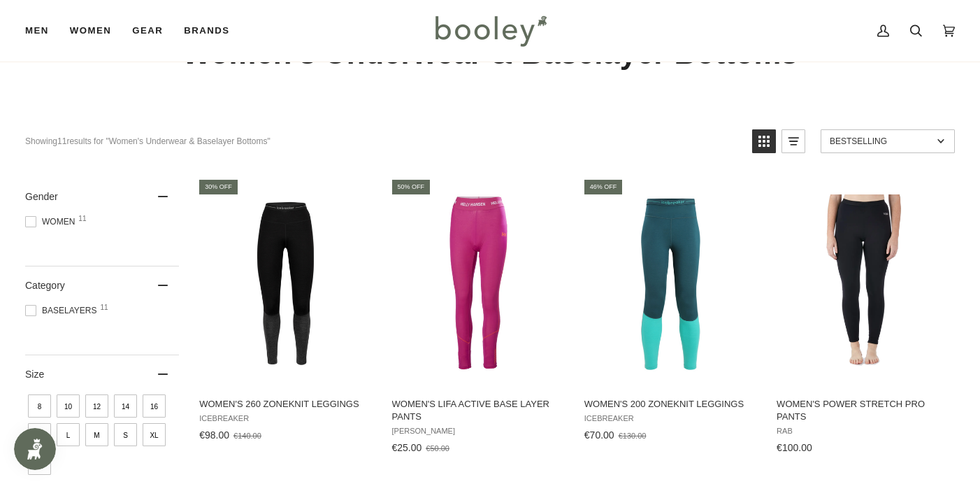
scroll to position [83, 0]
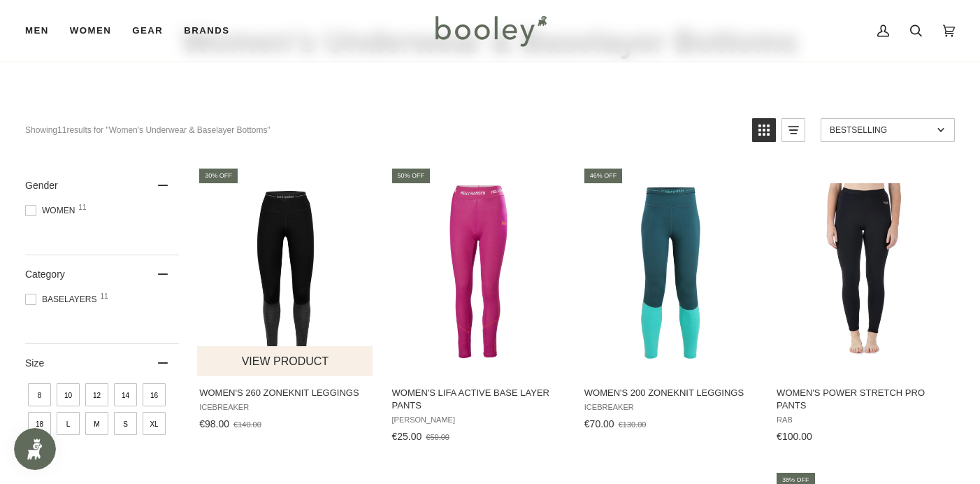
click at [298, 263] on img "Women's 260 ZoneKnit Leggings" at bounding box center [285, 271] width 177 height 177
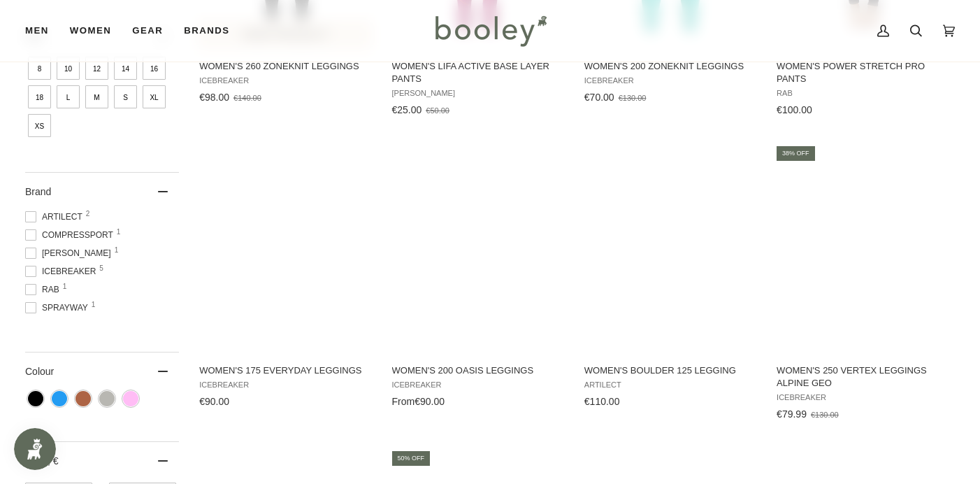
scroll to position [417, 0]
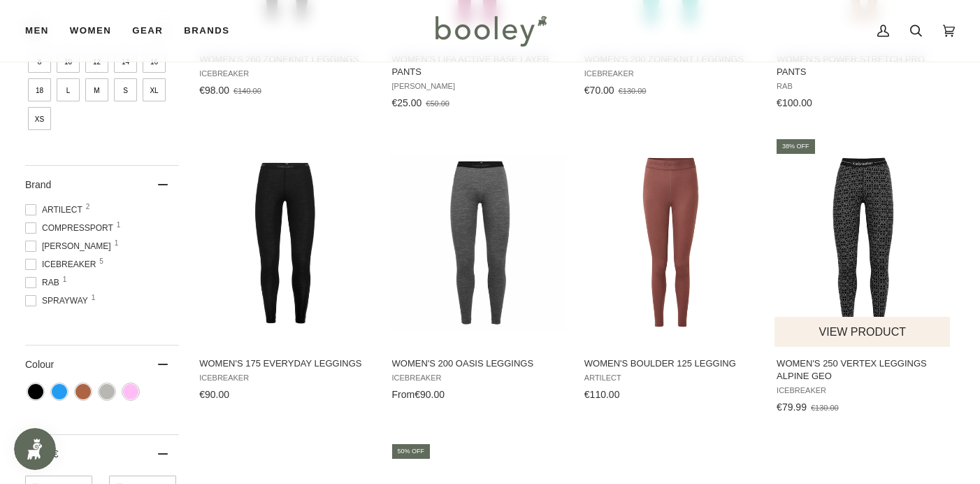
click at [865, 361] on span "Women's 250 Vertex Leggings Alpine Geo" at bounding box center [862, 369] width 173 height 25
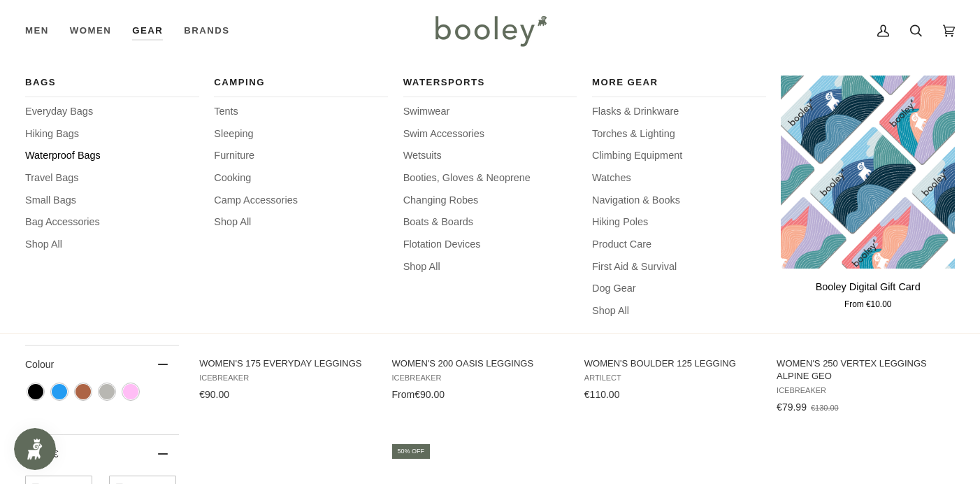
click at [91, 154] on span "Waterproof Bags" at bounding box center [112, 155] width 174 height 15
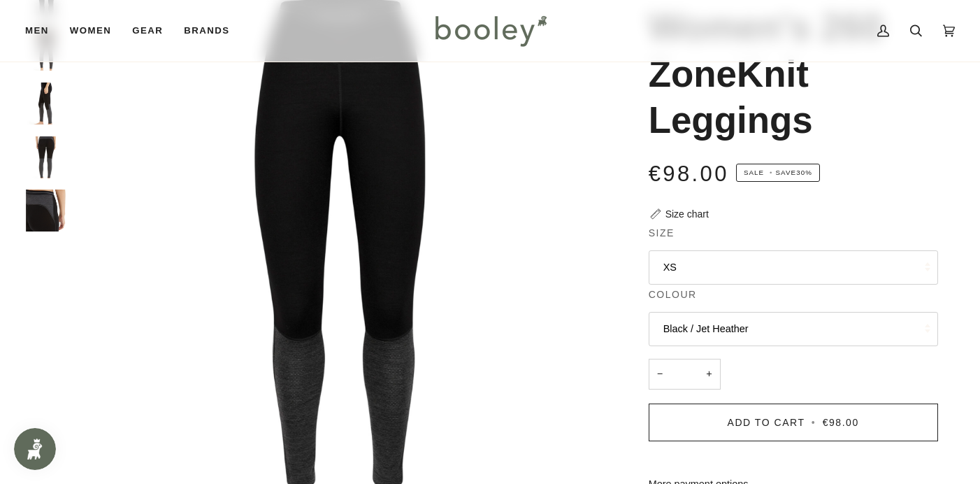
scroll to position [126, 0]
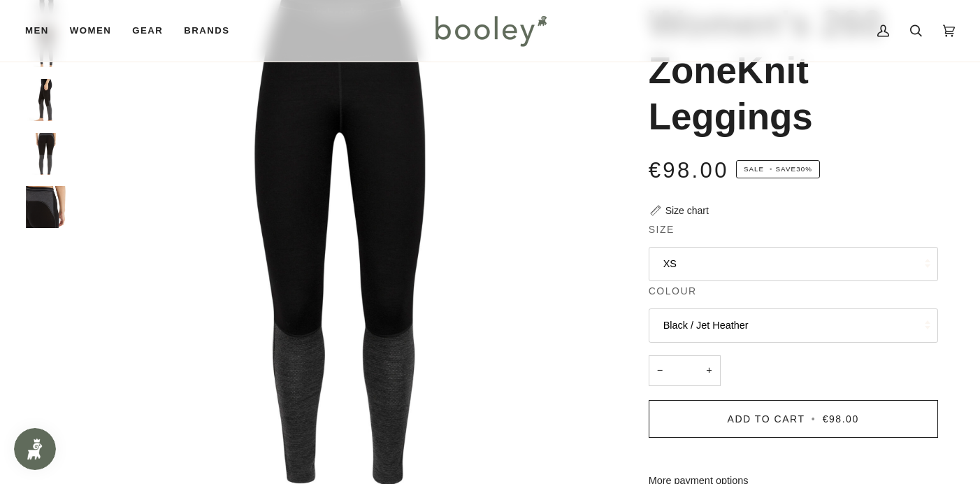
click at [674, 259] on button "XS" at bounding box center [793, 264] width 289 height 34
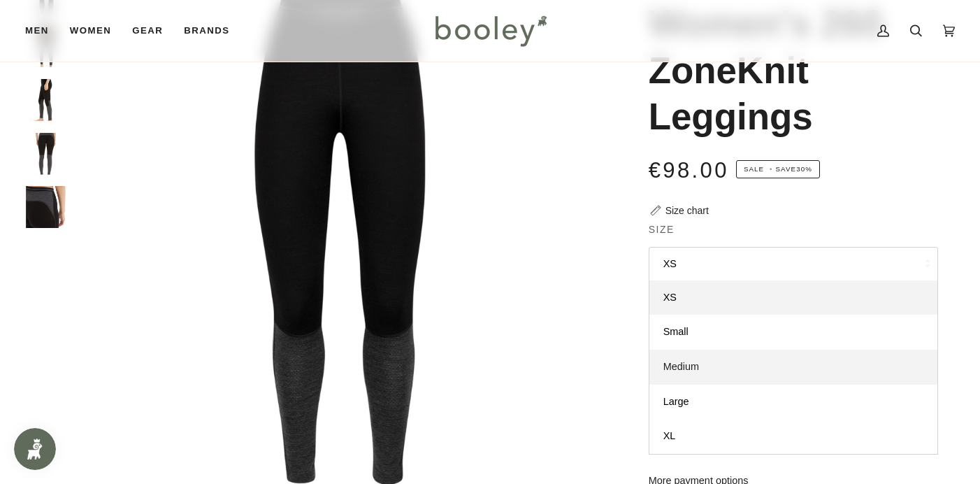
click at [688, 363] on span "Medium" at bounding box center [681, 366] width 36 height 11
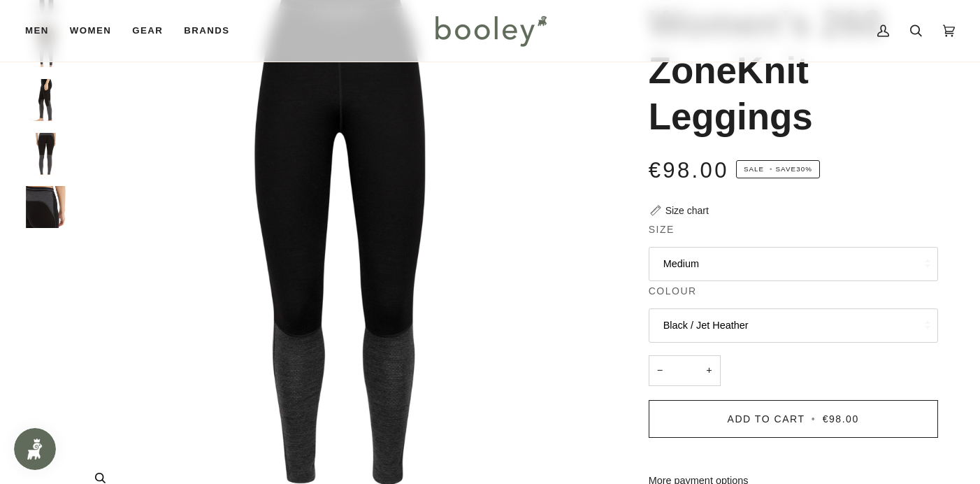
click at [602, 401] on img "Icebreaker Women's 260 ZoneKnit Leggings Black / Jet Heather - Booley Galway" at bounding box center [340, 238] width 532 height 532
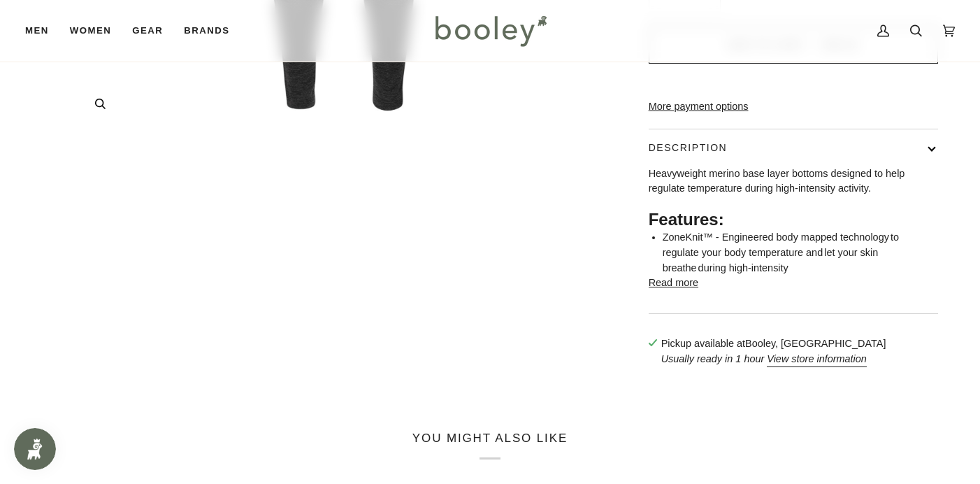
scroll to position [502, 0]
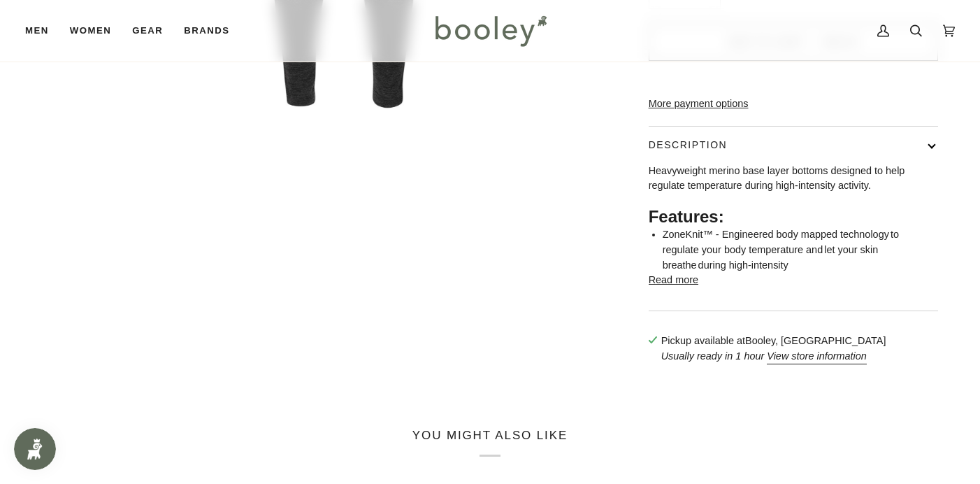
click at [677, 288] on button "Read more" at bounding box center [674, 280] width 50 height 15
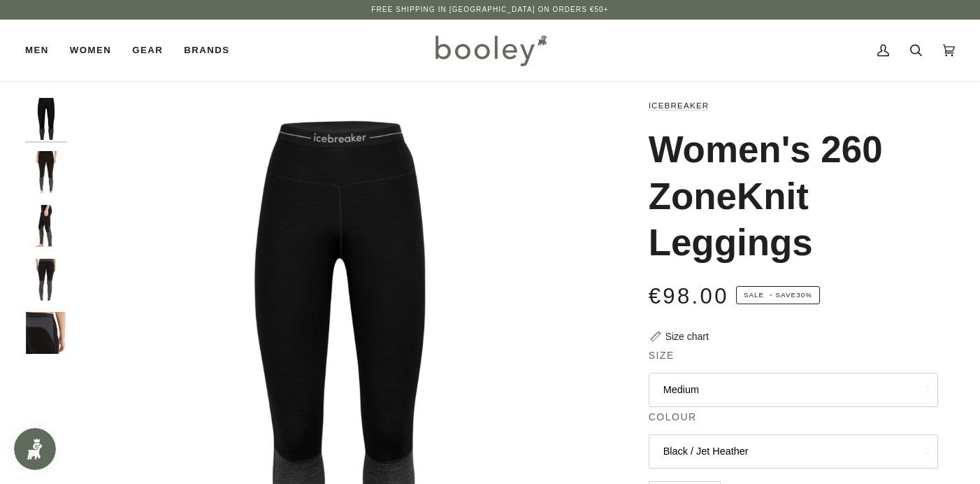
scroll to position [0, 0]
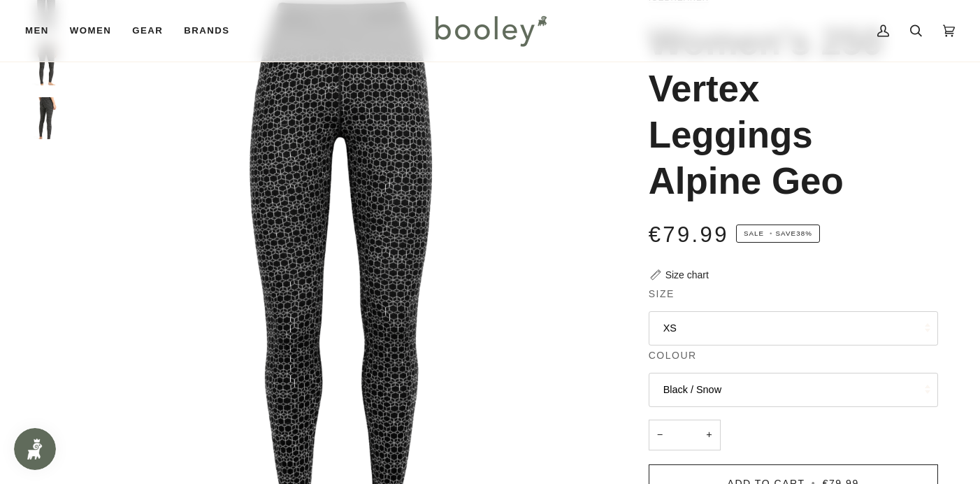
scroll to position [138, 0]
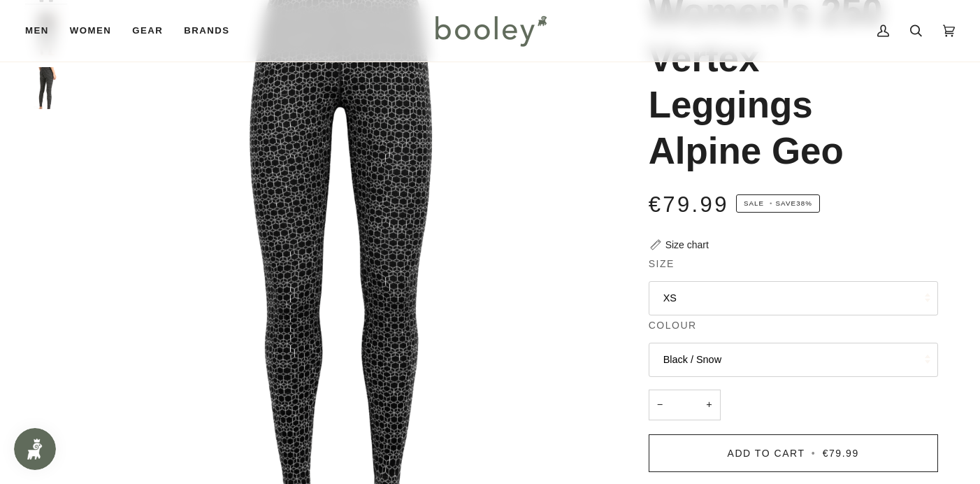
click at [673, 291] on button "XS" at bounding box center [793, 298] width 289 height 34
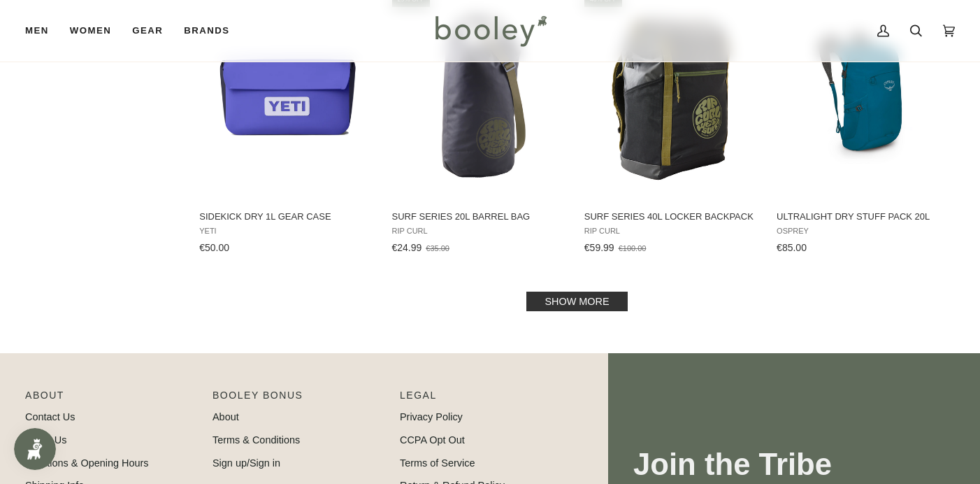
scroll to position [1549, 0]
